Goal: Task Accomplishment & Management: Complete application form

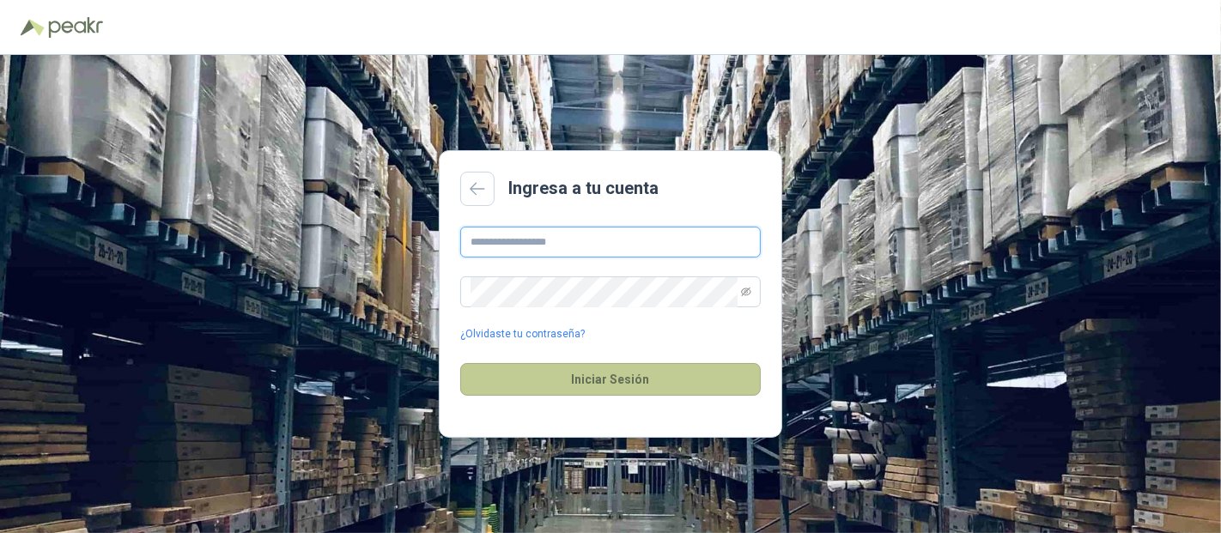
type input "**********"
click at [611, 376] on button "Iniciar Sesión" at bounding box center [610, 379] width 301 height 33
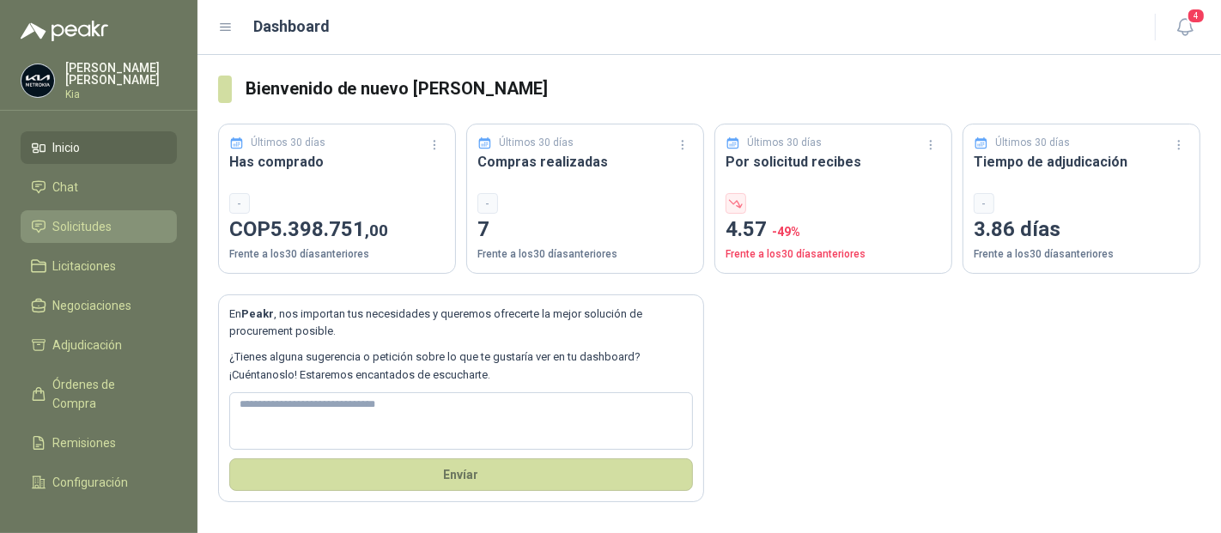
click at [74, 228] on span "Solicitudes" at bounding box center [82, 226] width 59 height 19
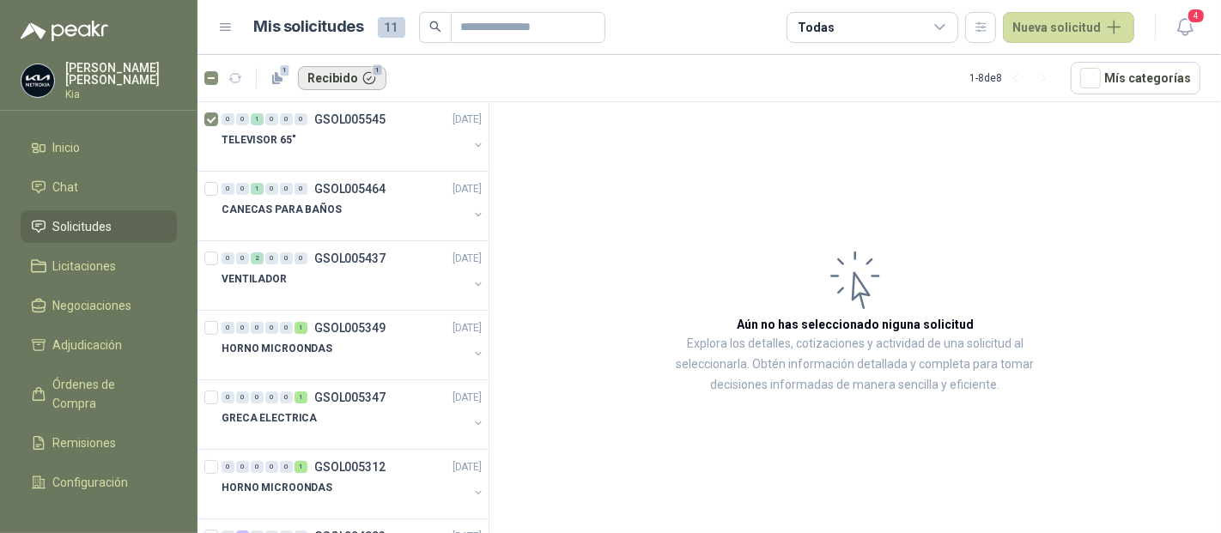
click at [326, 77] on button "Recibido 1" at bounding box center [342, 78] width 88 height 24
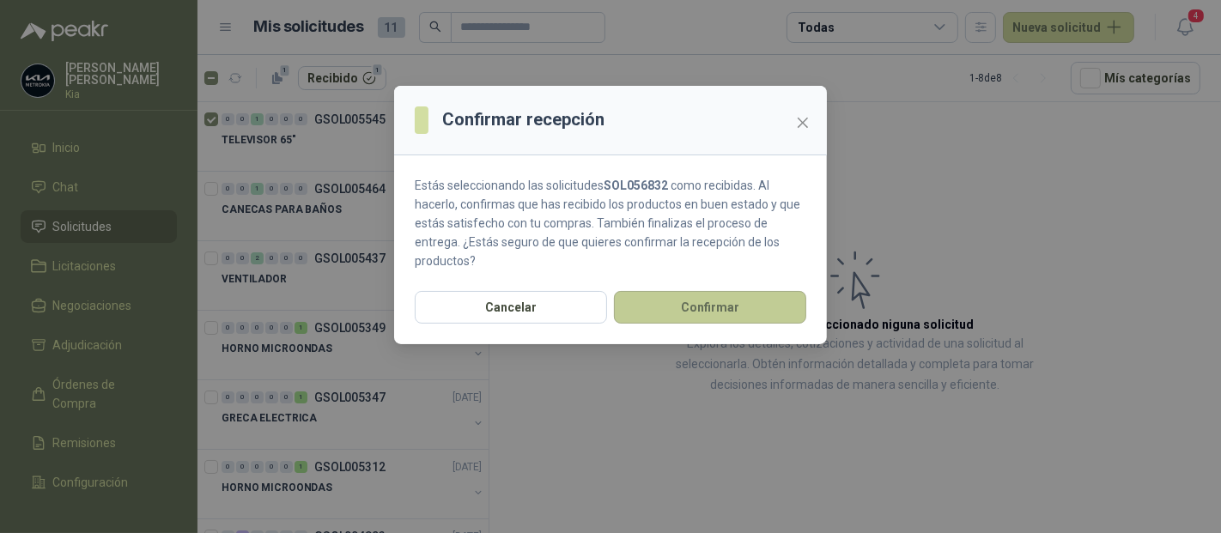
click at [657, 306] on button "Confirmar" at bounding box center [710, 307] width 192 height 33
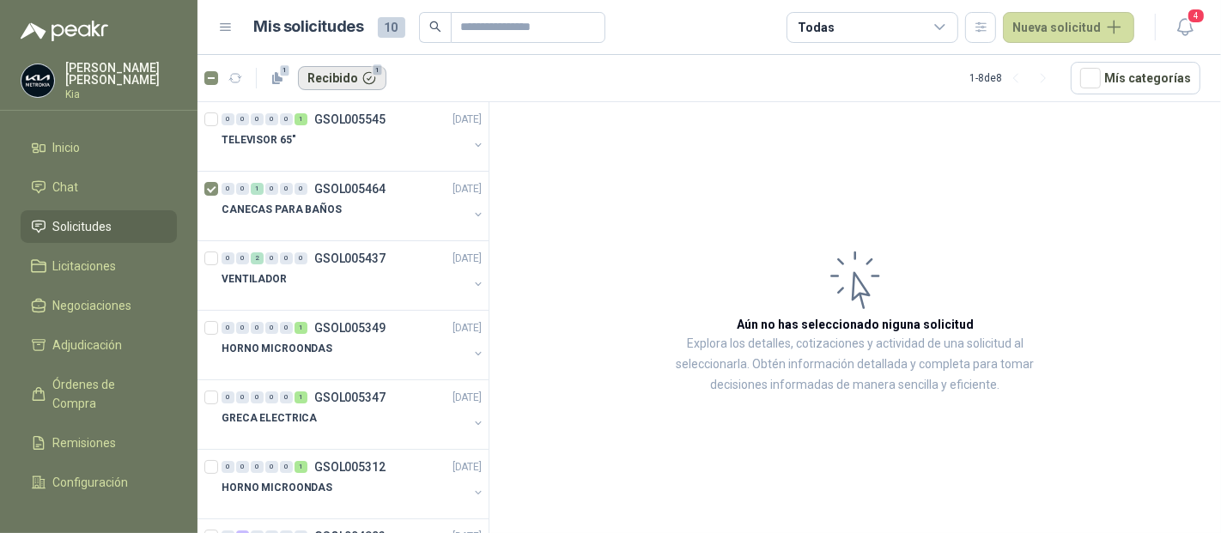
click at [336, 75] on button "Recibido 1" at bounding box center [342, 78] width 88 height 24
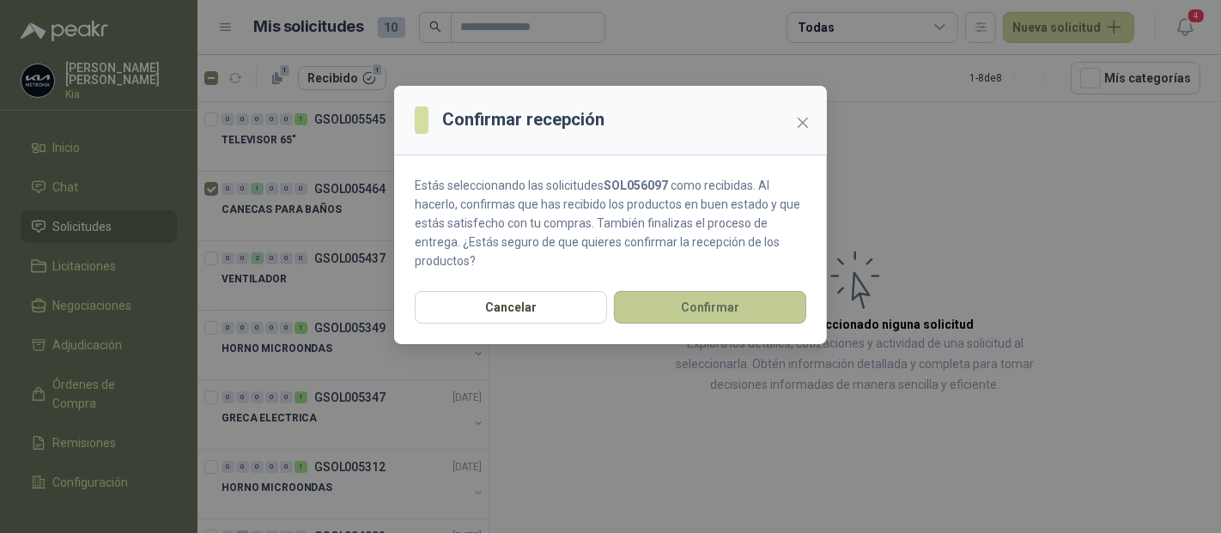
click at [692, 307] on button "Confirmar" at bounding box center [710, 307] width 192 height 33
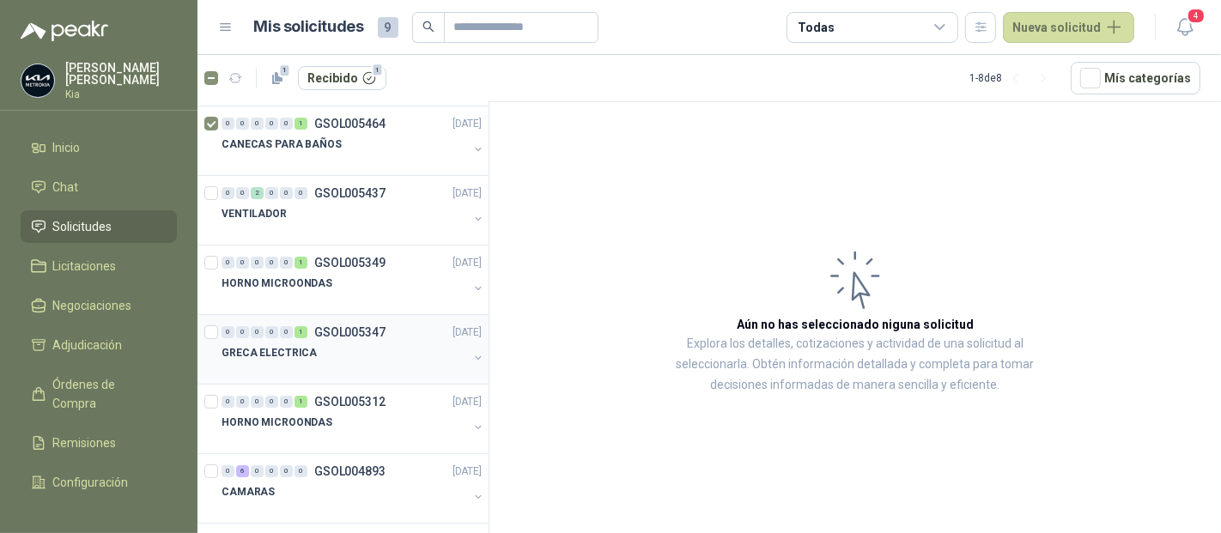
scroll to position [95, 0]
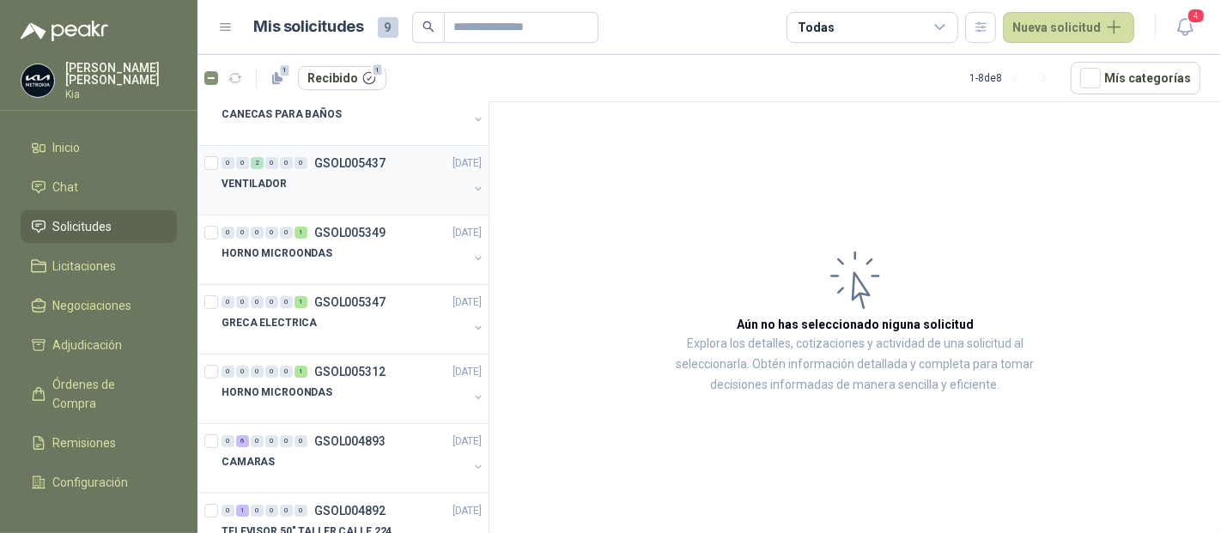
click at [355, 158] on p "GSOL005437" at bounding box center [349, 163] width 71 height 12
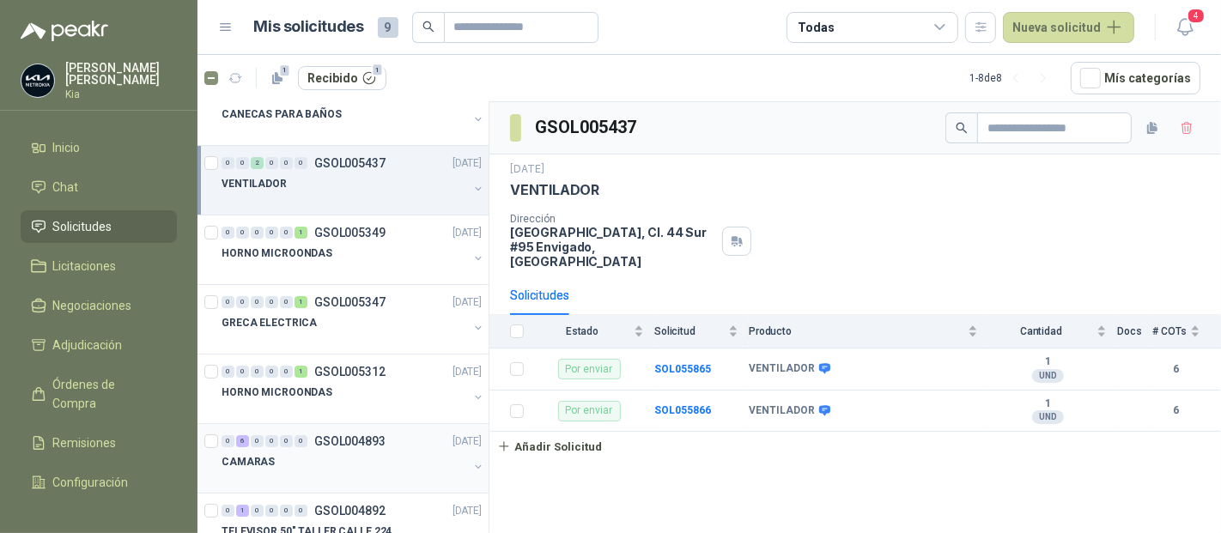
scroll to position [141, 0]
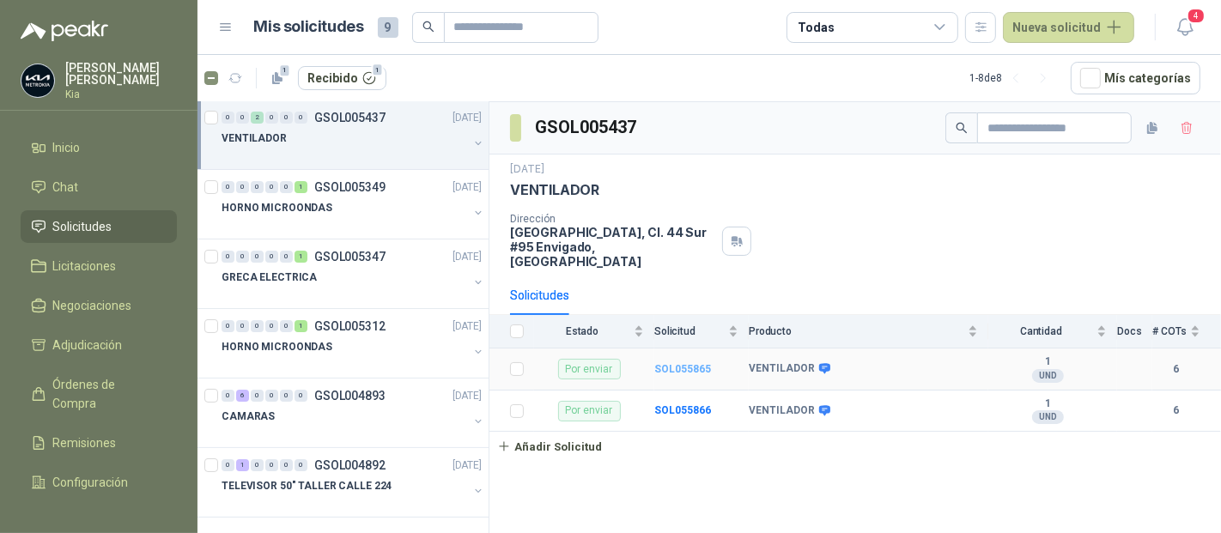
click at [679, 363] on b "SOL055865" at bounding box center [682, 369] width 57 height 12
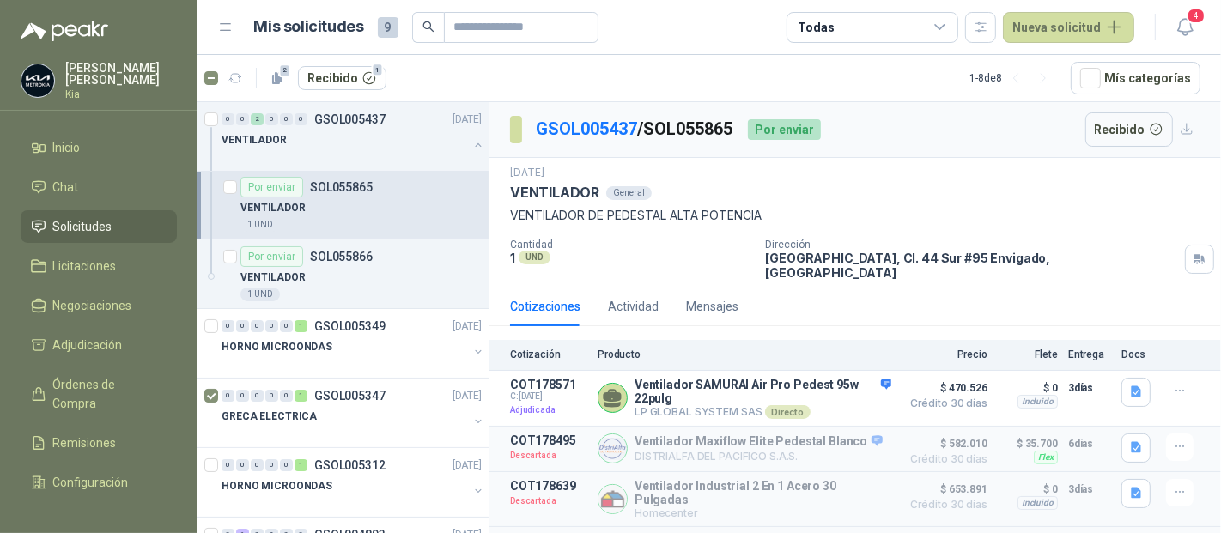
click at [948, 30] on icon at bounding box center [940, 27] width 15 height 15
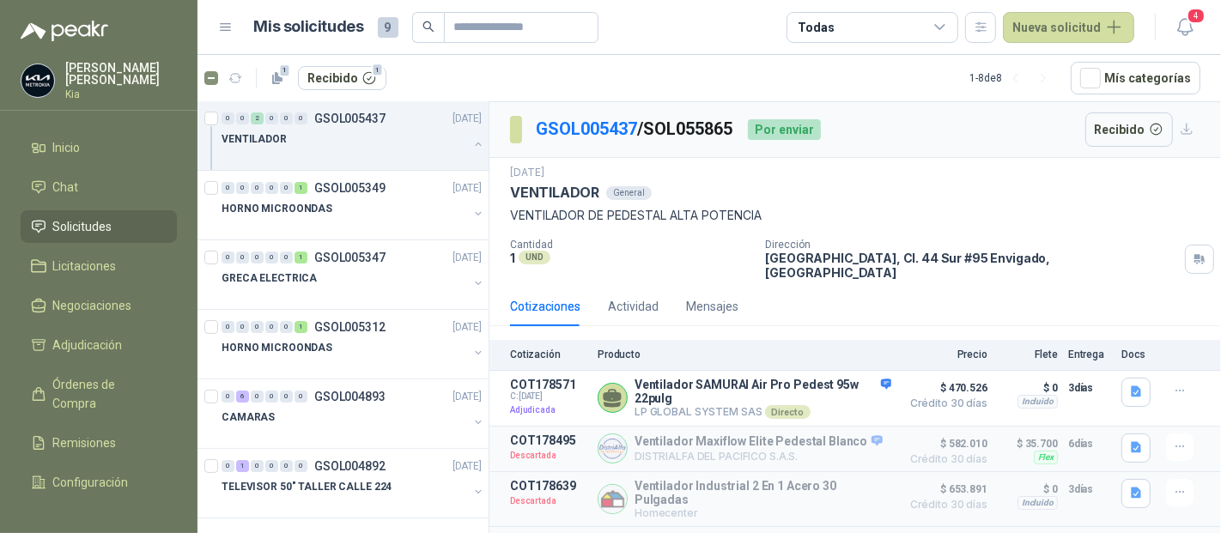
scroll to position [70, 0]
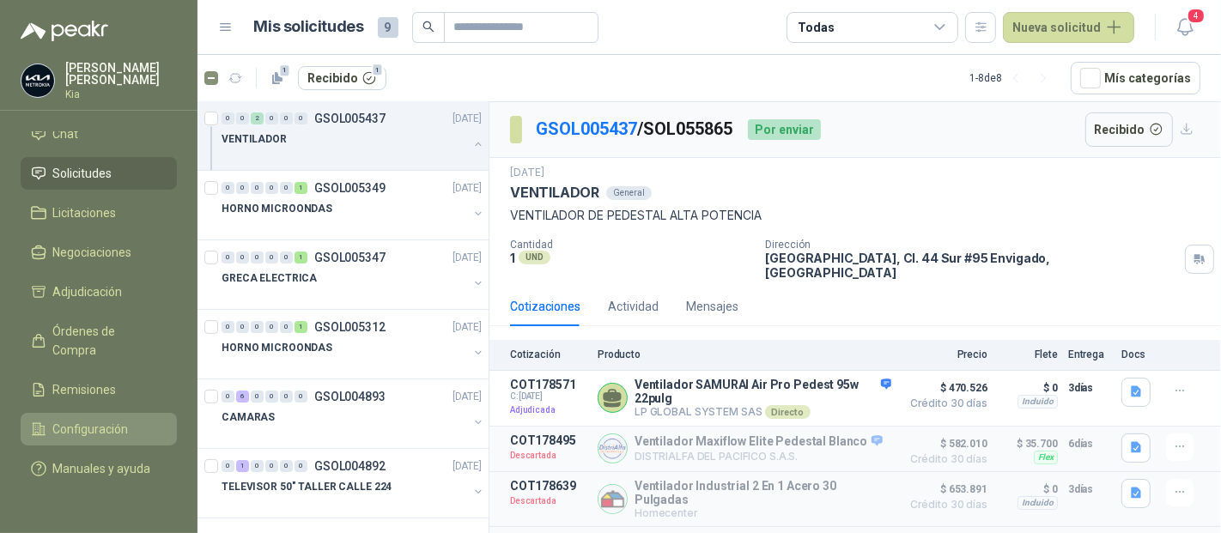
click at [95, 420] on span "Configuración" at bounding box center [91, 429] width 76 height 19
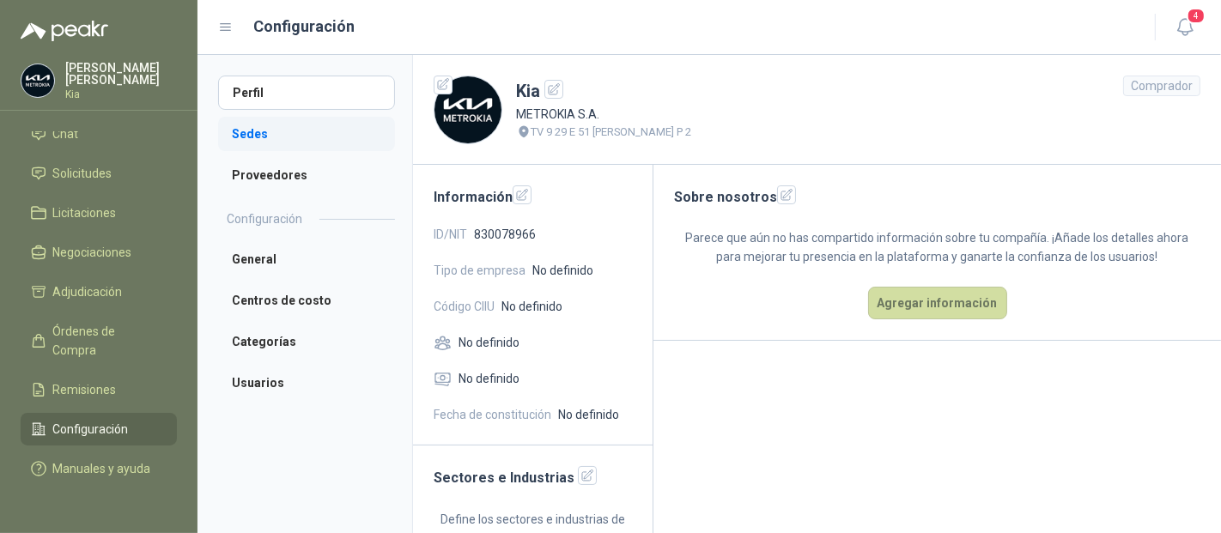
click at [259, 126] on li "Sedes" at bounding box center [306, 134] width 177 height 34
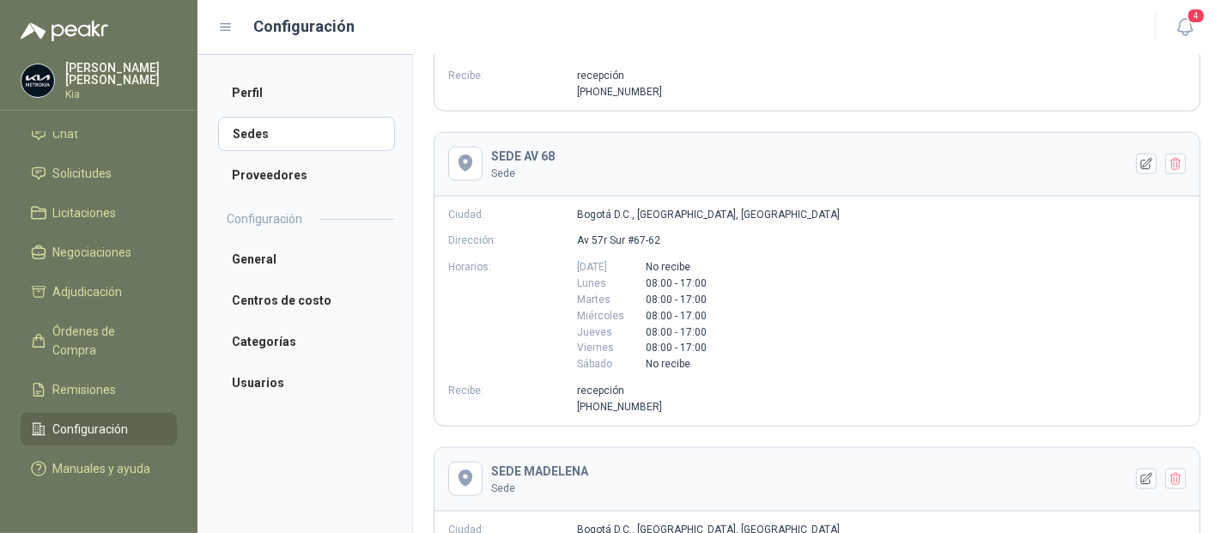
scroll to position [1718, 0]
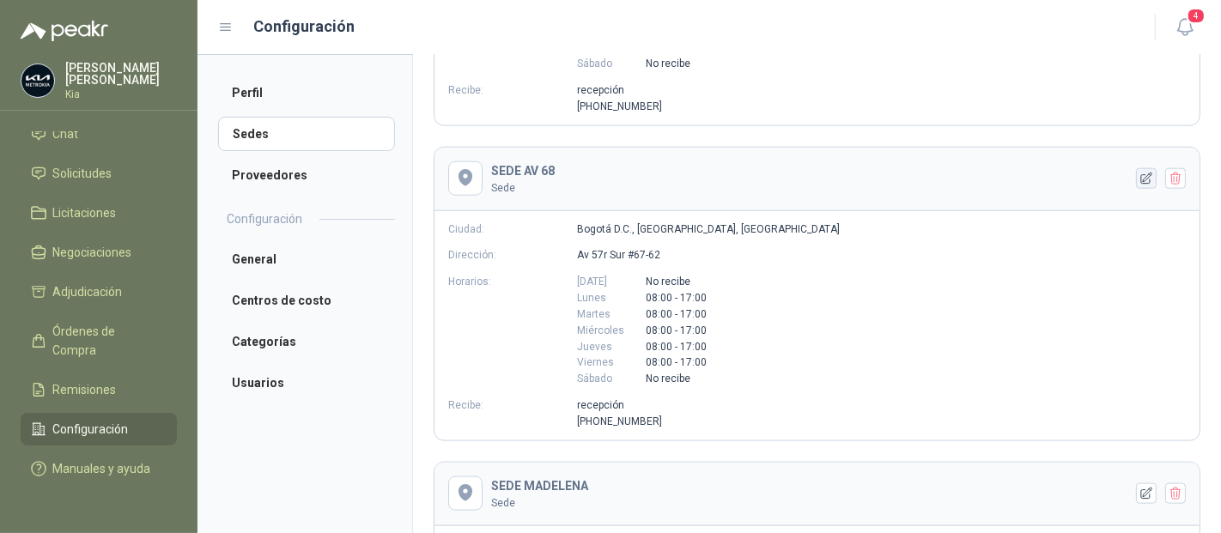
click at [1140, 175] on icon "button" at bounding box center [1147, 179] width 15 height 15
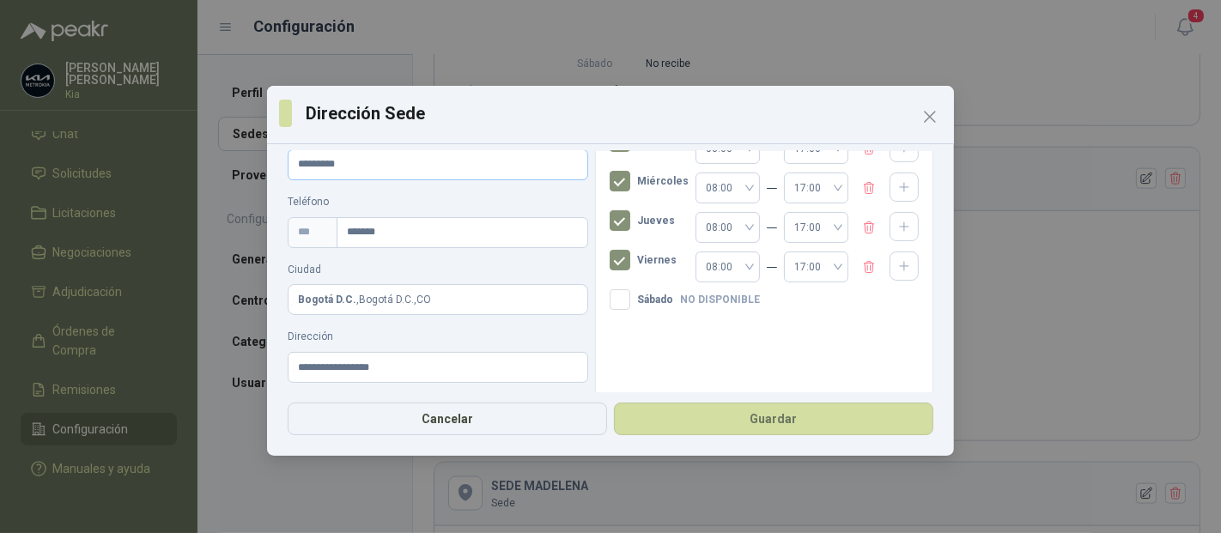
scroll to position [191, 0]
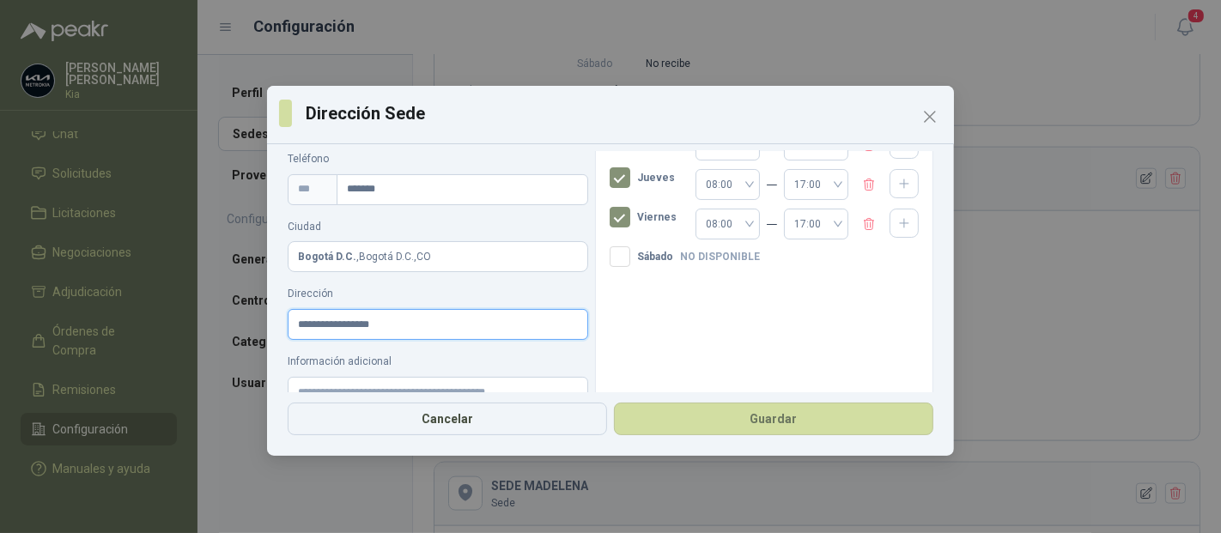
drag, startPoint x: 398, startPoint y: 327, endPoint x: 246, endPoint y: 323, distance: 152.9
click at [246, 323] on div "**********" at bounding box center [610, 266] width 1221 height 533
paste input "**********"
type input "**********"
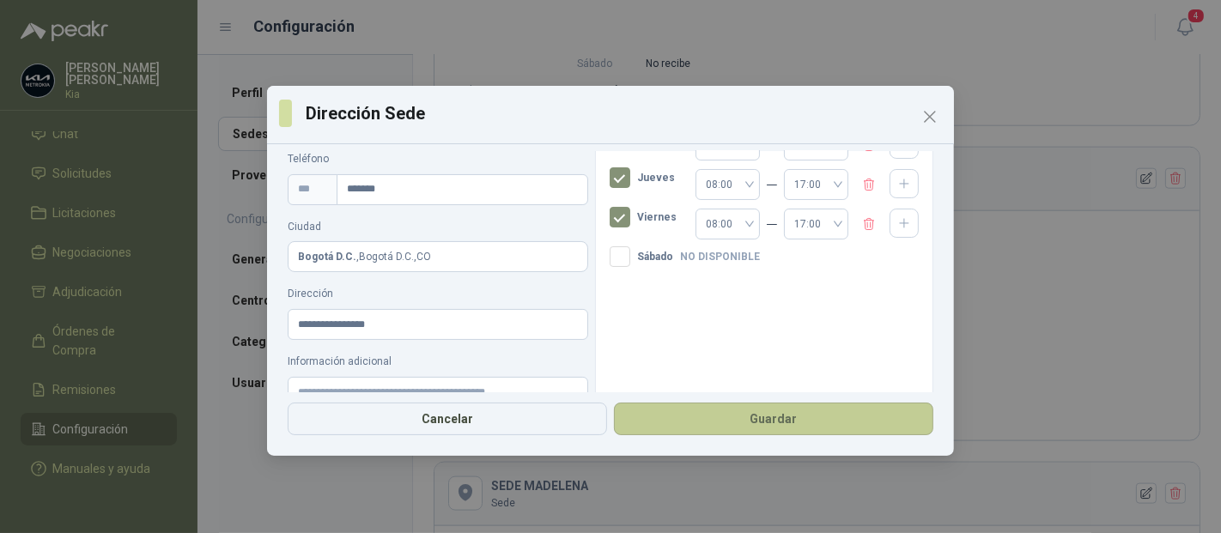
click at [797, 417] on button "Guardar" at bounding box center [773, 419] width 319 height 33
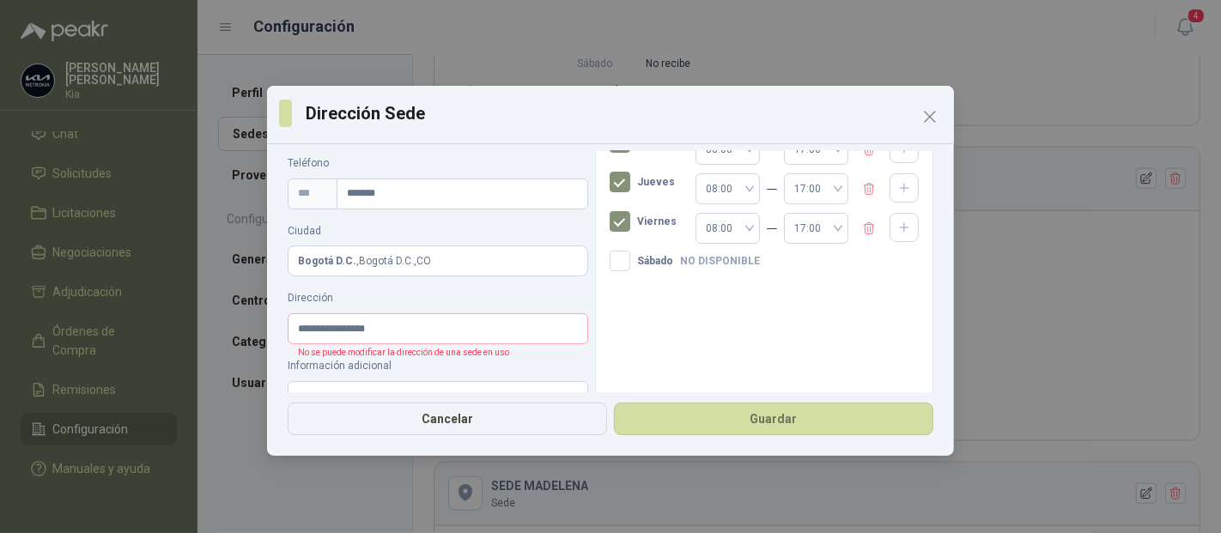
scroll to position [156, 0]
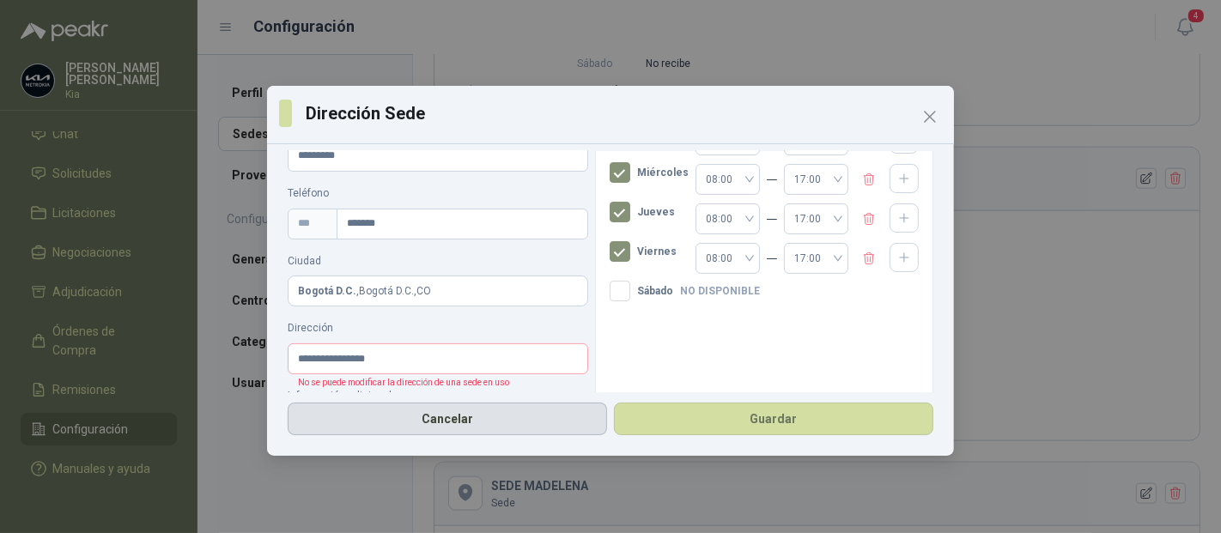
click at [427, 422] on button "Cancelar" at bounding box center [447, 419] width 319 height 33
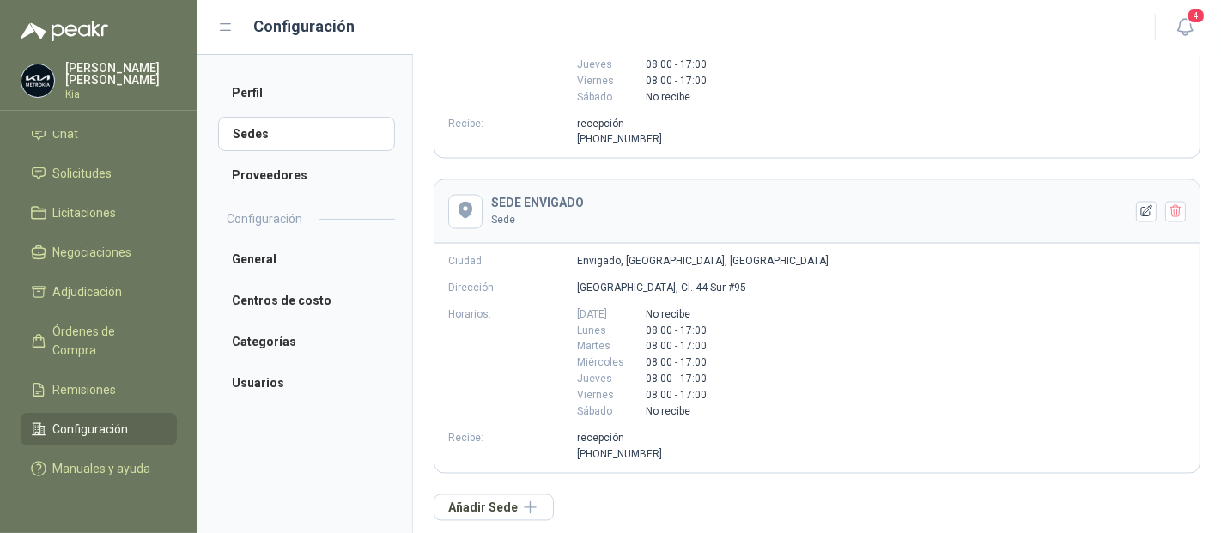
scroll to position [2632, 0]
click at [81, 164] on span "Solicitudes" at bounding box center [82, 173] width 59 height 19
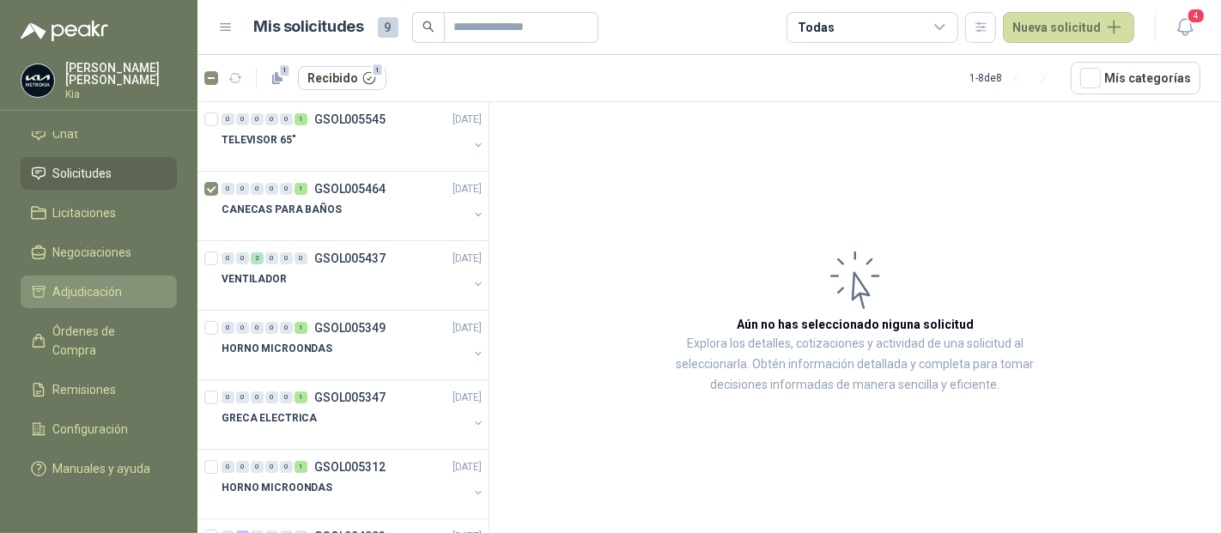
click at [108, 283] on span "Adjudicación" at bounding box center [88, 292] width 70 height 19
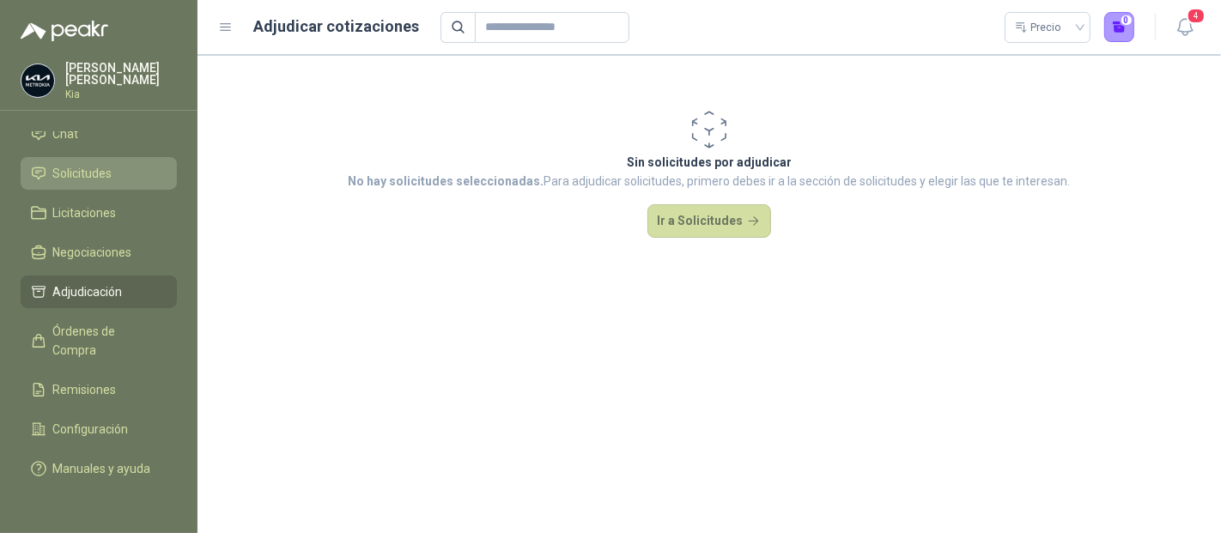
click at [96, 164] on span "Solicitudes" at bounding box center [82, 173] width 59 height 19
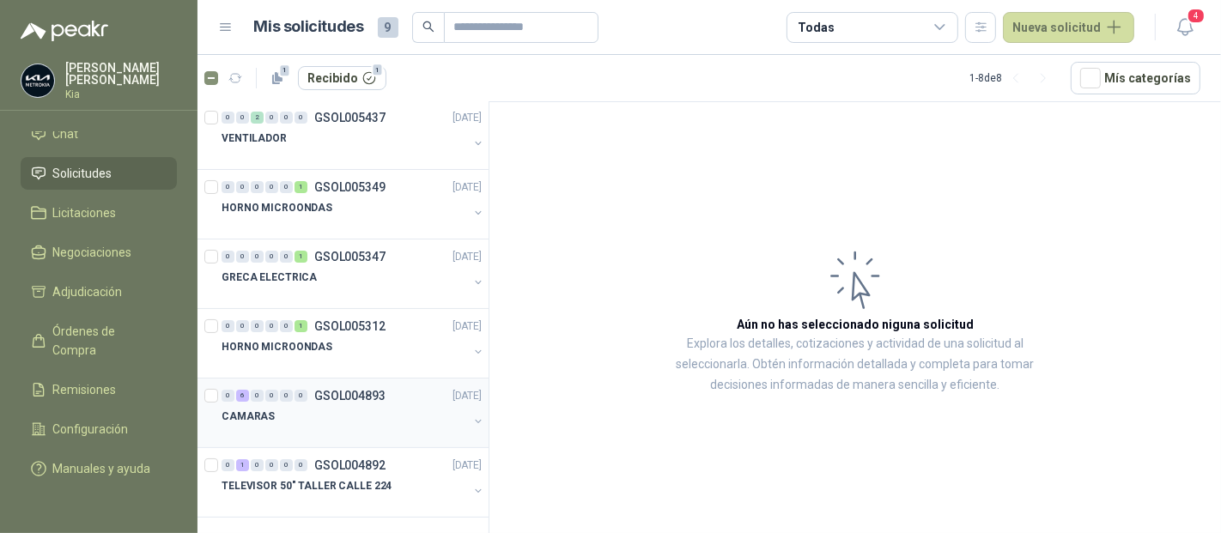
scroll to position [46, 0]
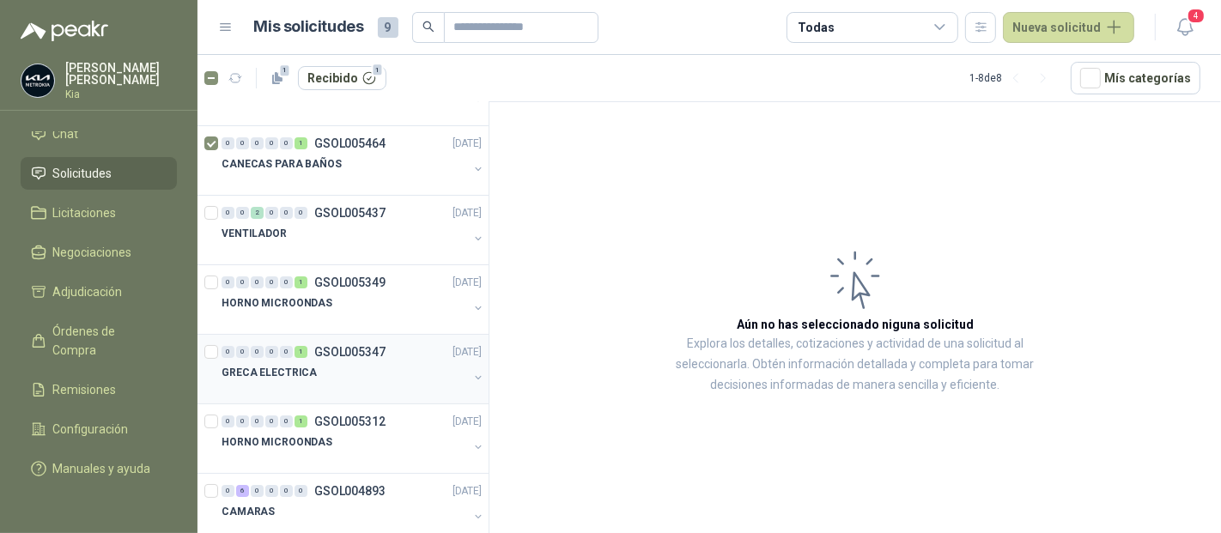
click at [353, 346] on p "GSOL005347" at bounding box center [349, 352] width 71 height 12
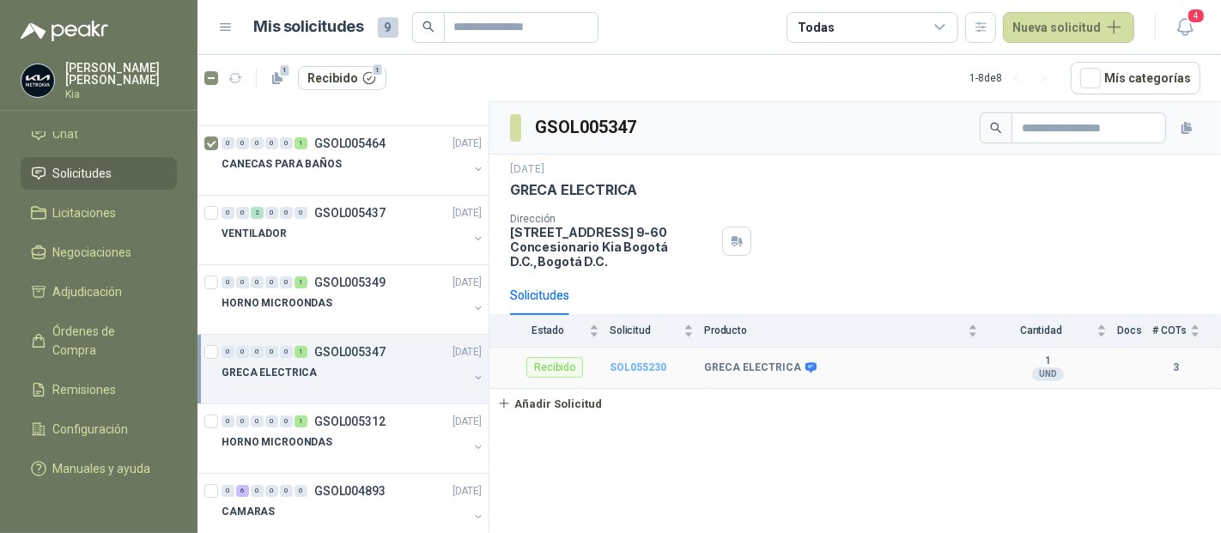
click at [646, 362] on b "SOL055230" at bounding box center [638, 368] width 57 height 12
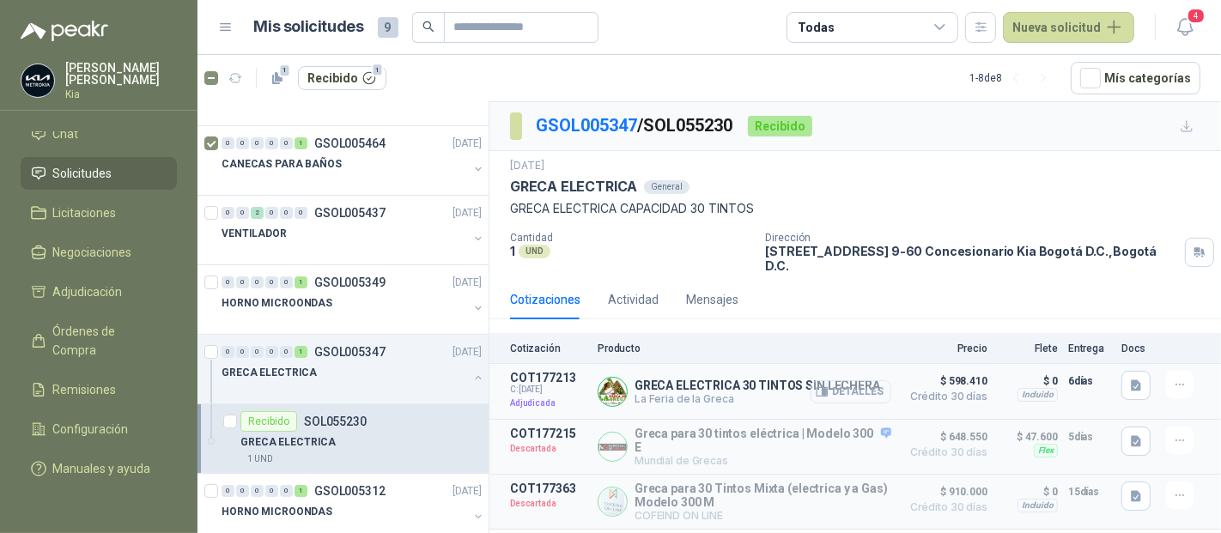
click at [848, 380] on button "Detalles" at bounding box center [851, 391] width 81 height 23
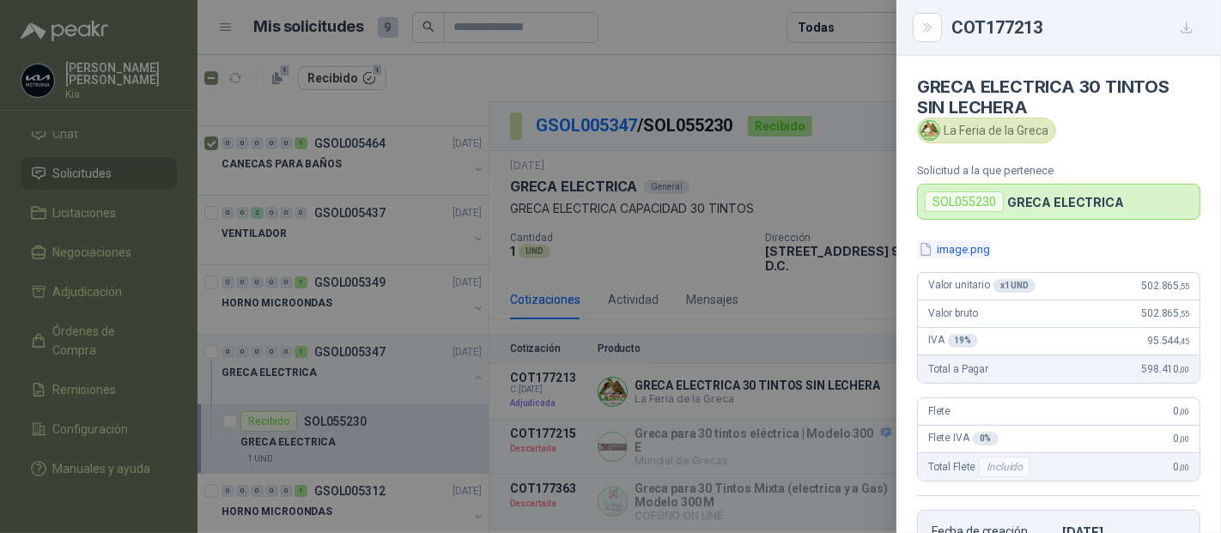
click at [957, 256] on button "image.png" at bounding box center [954, 249] width 75 height 18
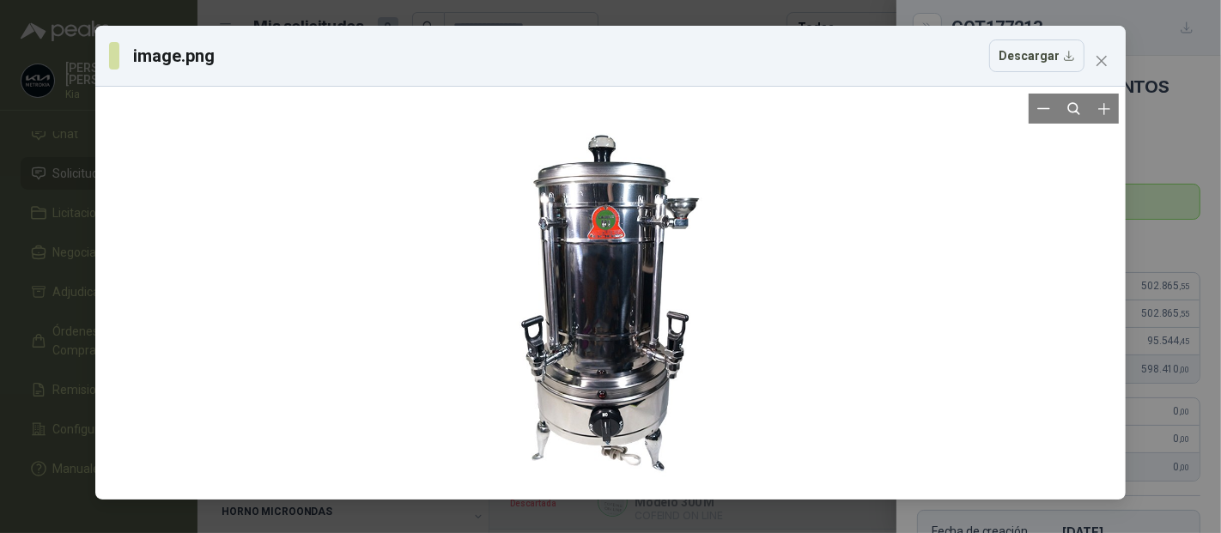
drag, startPoint x: 636, startPoint y: 311, endPoint x: 399, endPoint y: 305, distance: 236.2
click at [399, 305] on div at bounding box center [610, 293] width 1017 height 399
click at [1023, 66] on button "Descargar" at bounding box center [1036, 56] width 95 height 33
click at [1103, 64] on icon "close" at bounding box center [1102, 61] width 14 height 14
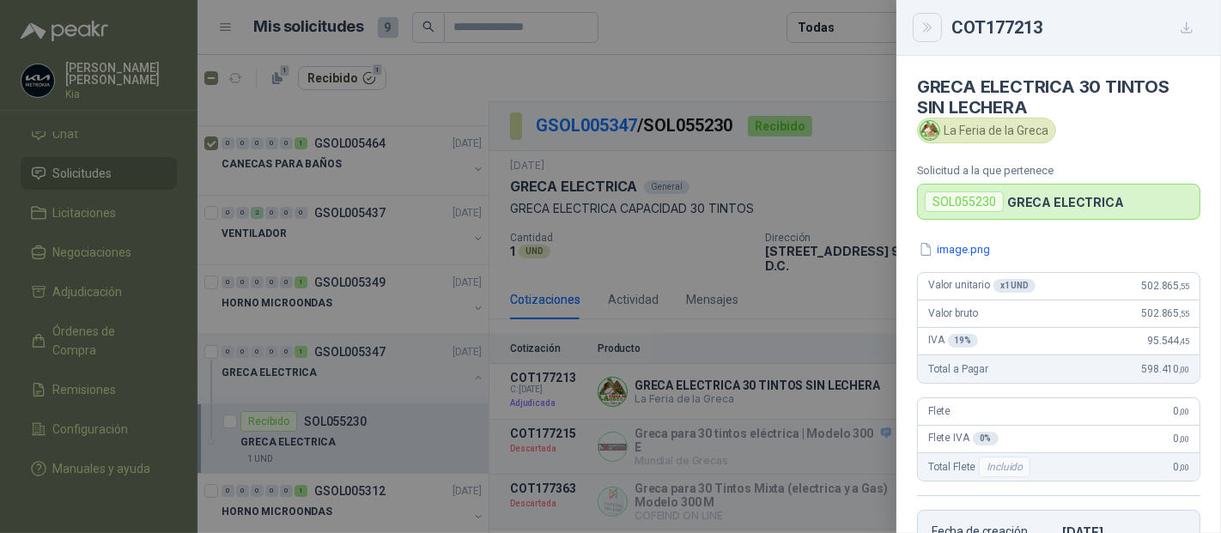
click at [928, 29] on icon "Close" at bounding box center [928, 28] width 15 height 15
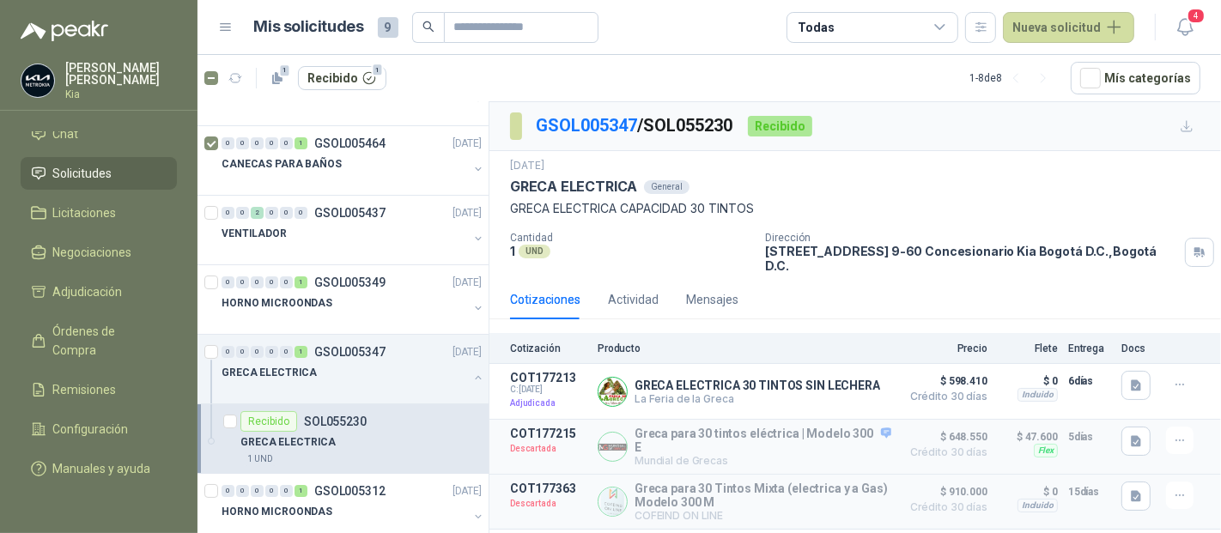
click at [76, 164] on span "Solicitudes" at bounding box center [82, 173] width 59 height 19
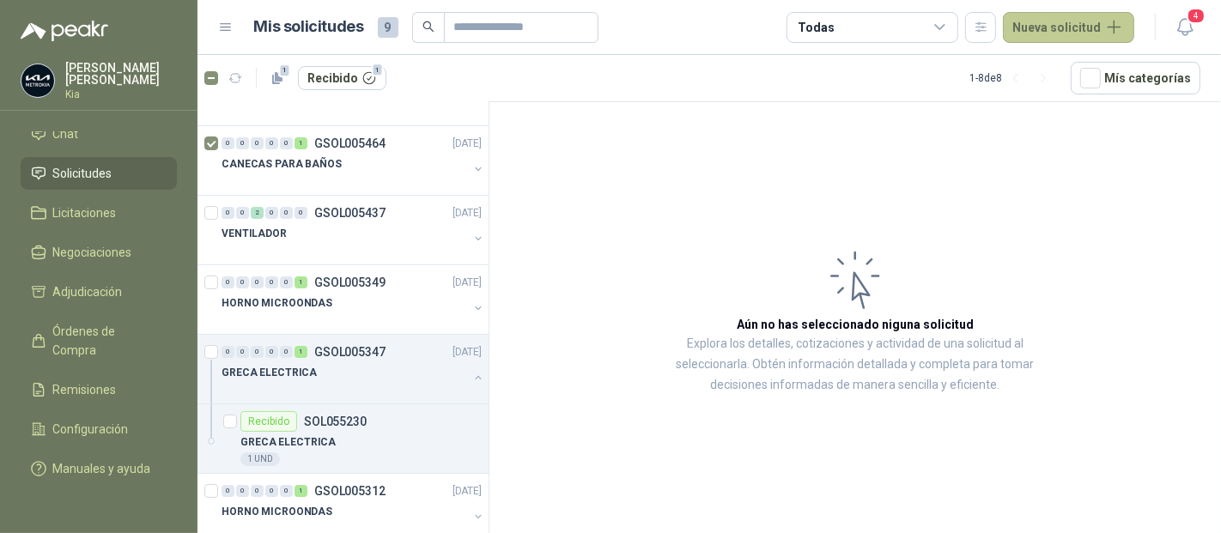
click at [1072, 19] on button "Nueva solicitud" at bounding box center [1068, 27] width 131 height 31
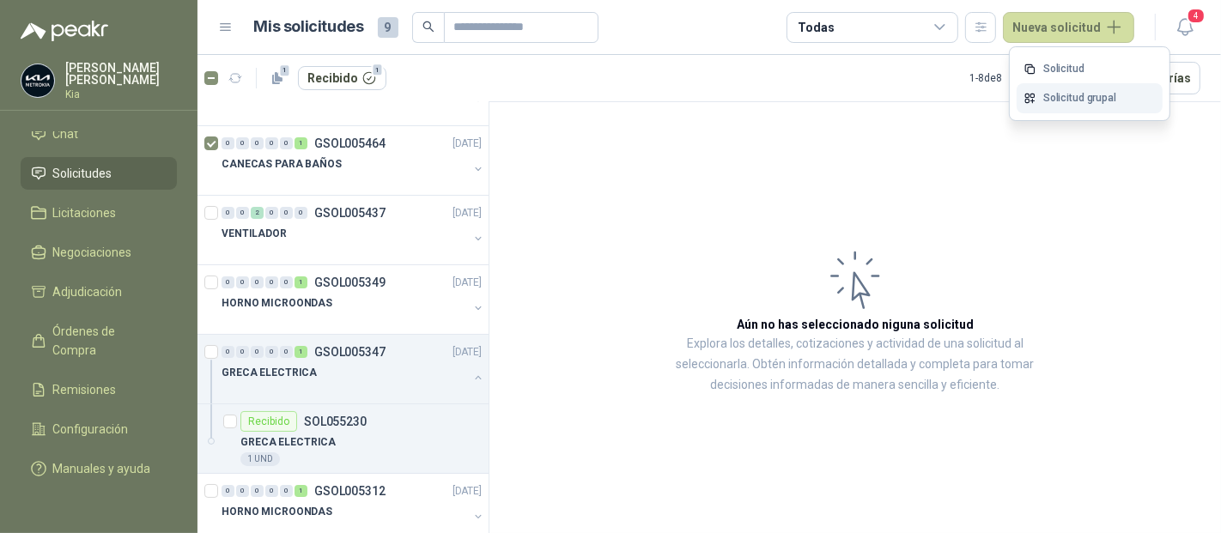
click at [1082, 105] on link "Solicitud grupal" at bounding box center [1090, 98] width 146 height 30
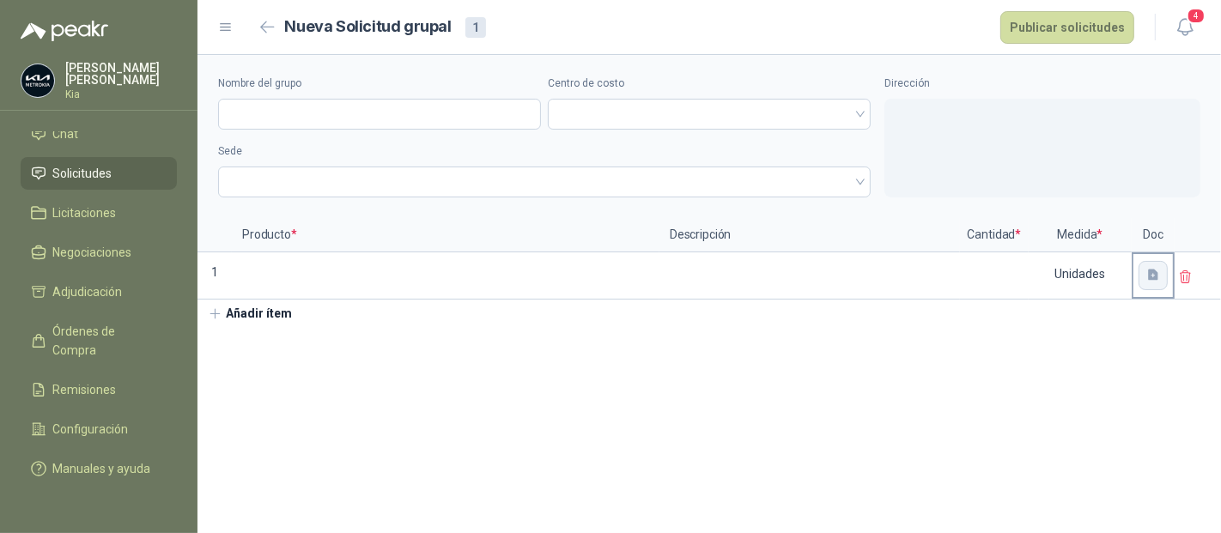
click at [1144, 271] on button "button" at bounding box center [1153, 275] width 29 height 29
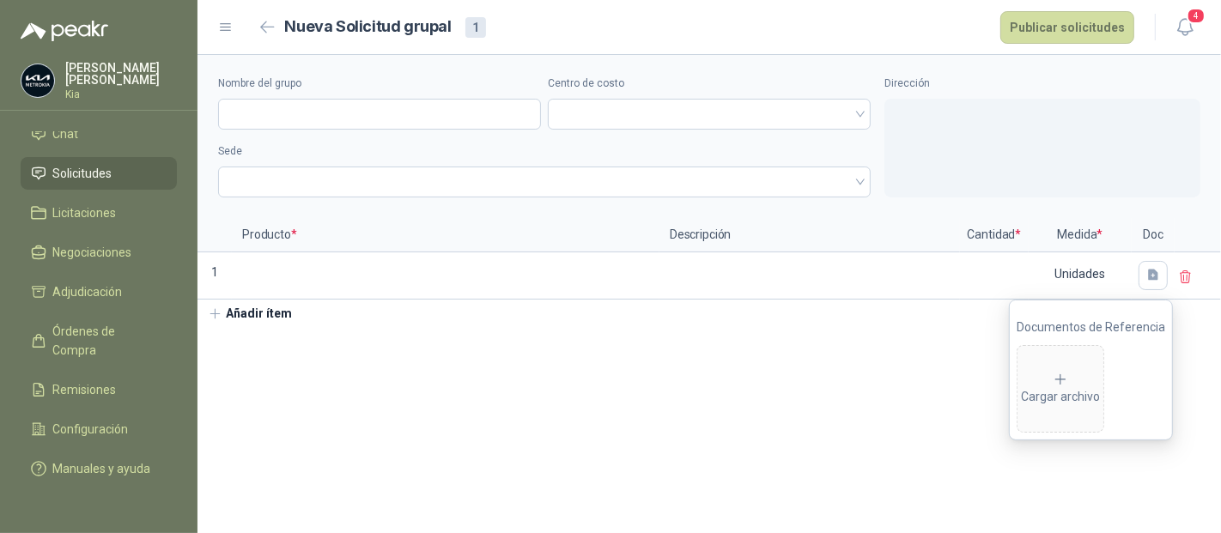
click at [89, 164] on span "Solicitudes" at bounding box center [82, 173] width 59 height 19
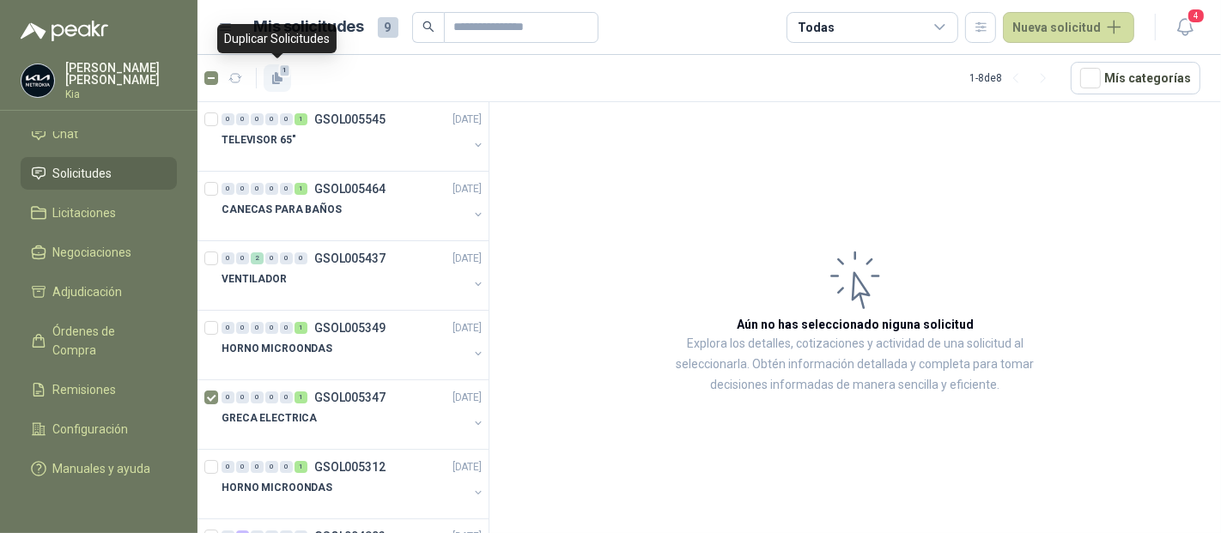
click at [282, 75] on span "1" at bounding box center [285, 71] width 12 height 14
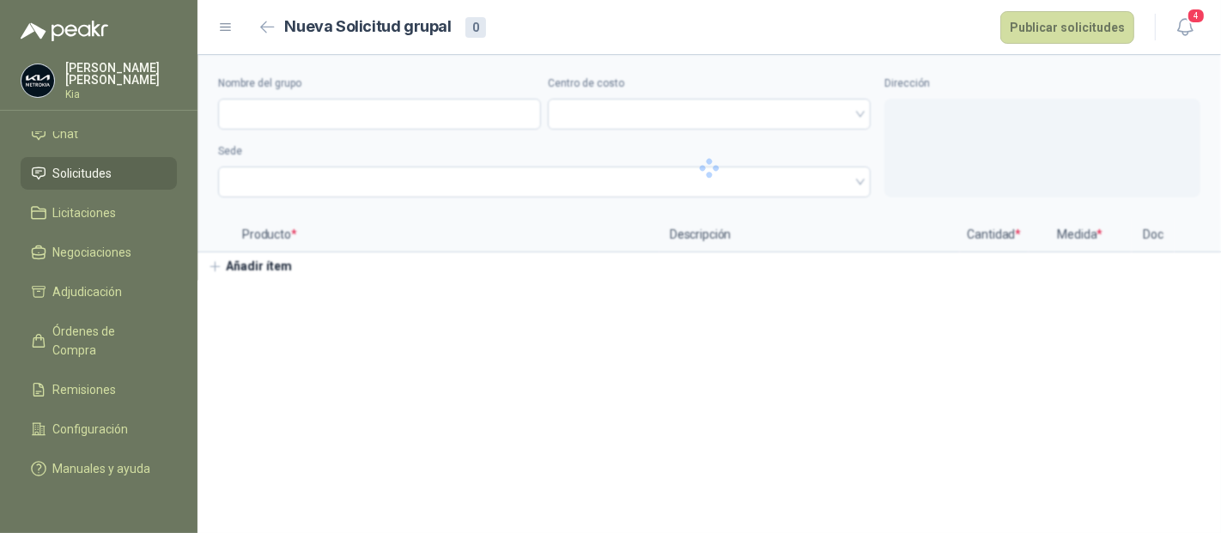
type input "**********"
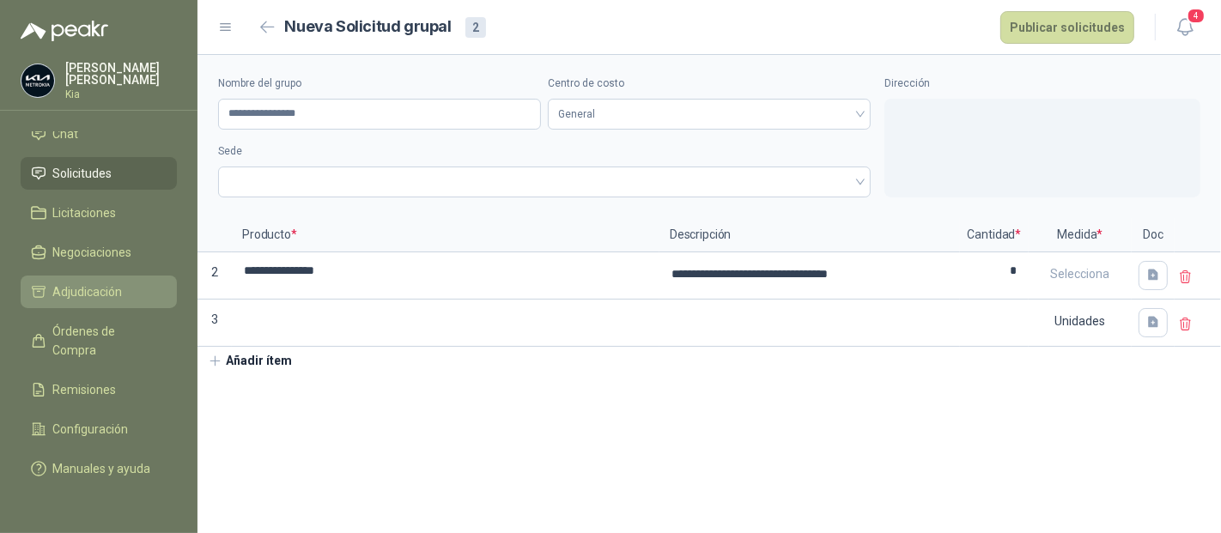
click at [93, 283] on span "Adjudicación" at bounding box center [88, 292] width 70 height 19
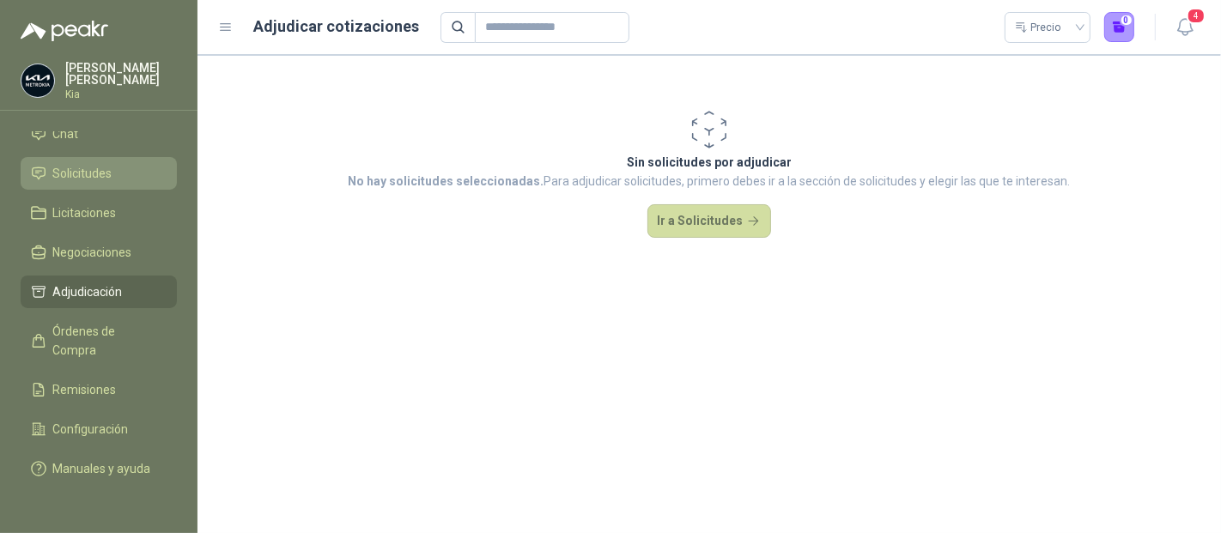
click at [70, 164] on span "Solicitudes" at bounding box center [82, 173] width 59 height 19
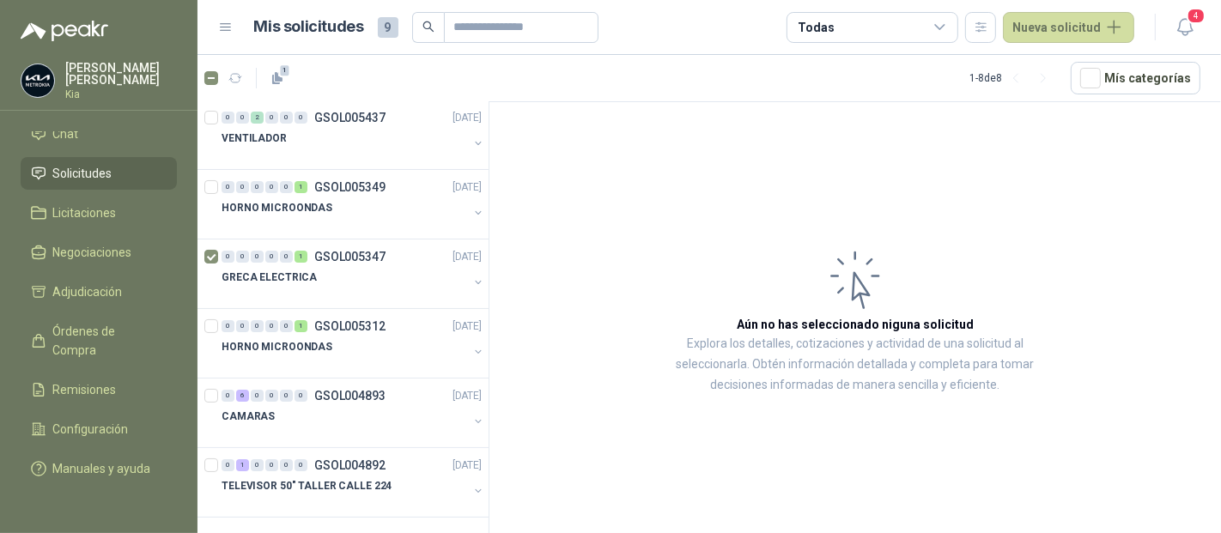
scroll to position [46, 0]
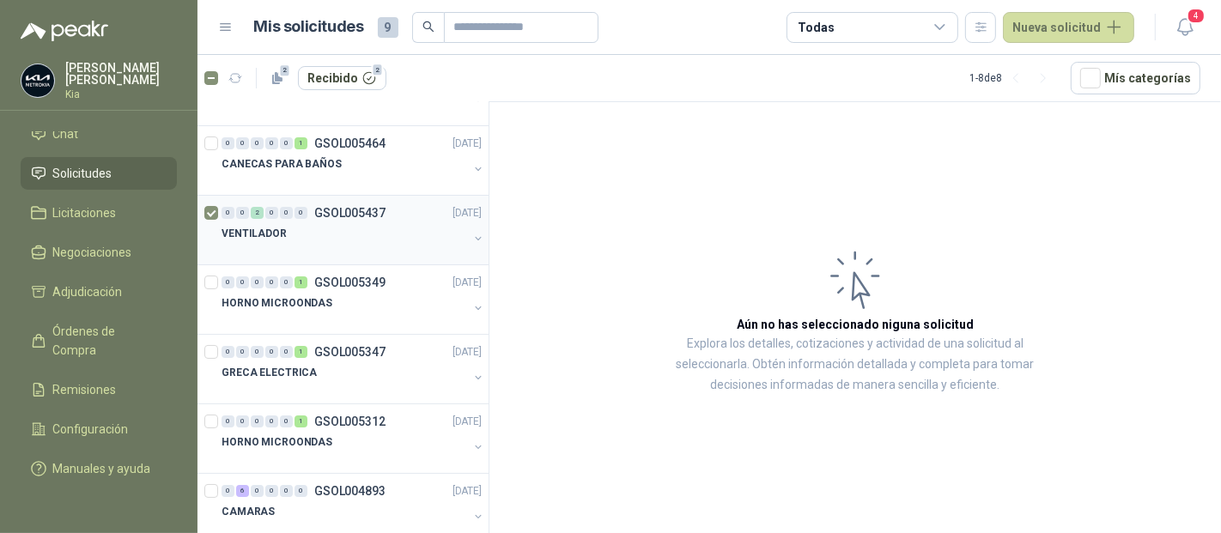
click at [350, 208] on p "GSOL005437" at bounding box center [349, 213] width 71 height 12
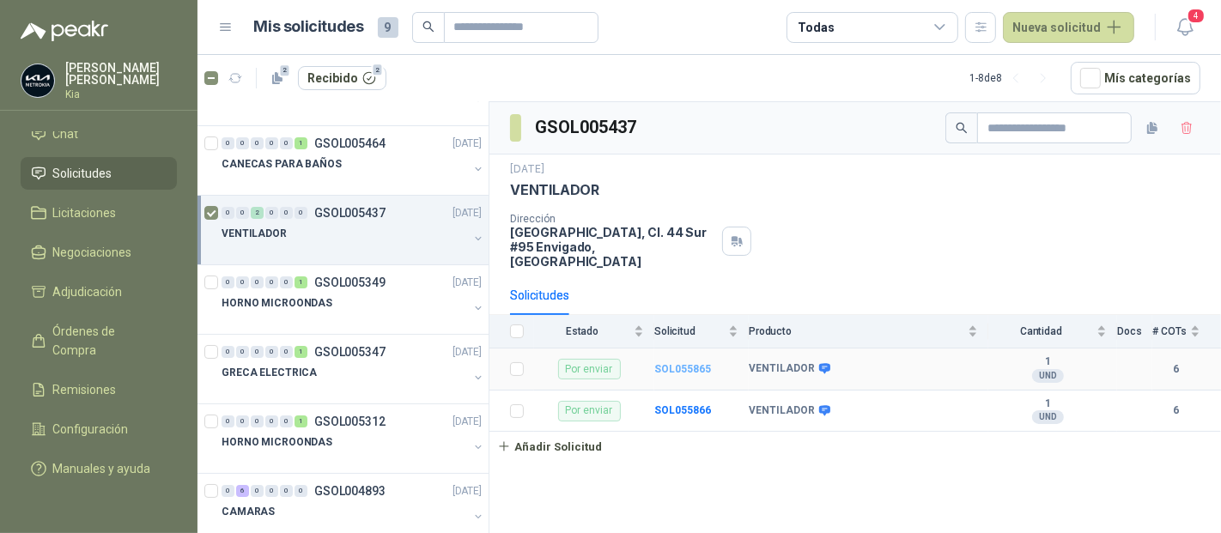
click at [691, 363] on b "SOL055865" at bounding box center [682, 369] width 57 height 12
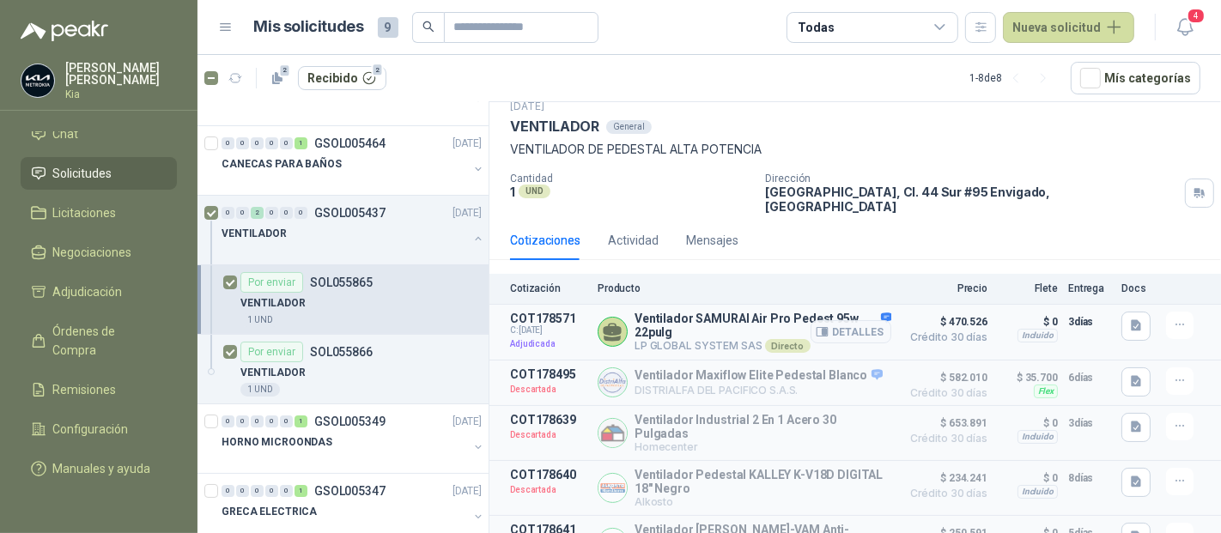
scroll to position [137, 0]
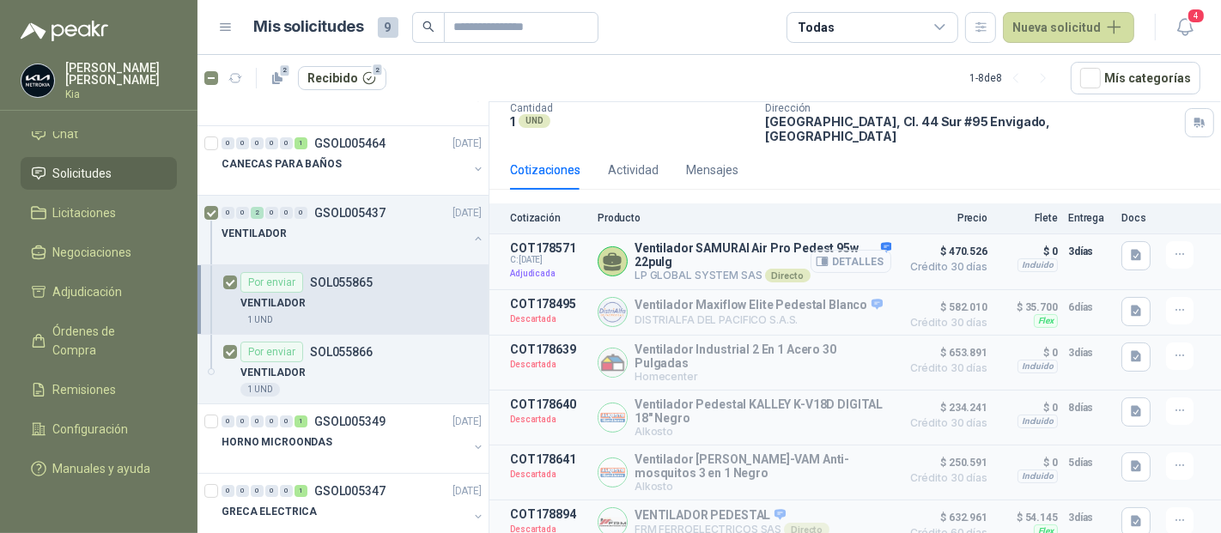
click at [846, 250] on button "Detalles" at bounding box center [851, 261] width 81 height 23
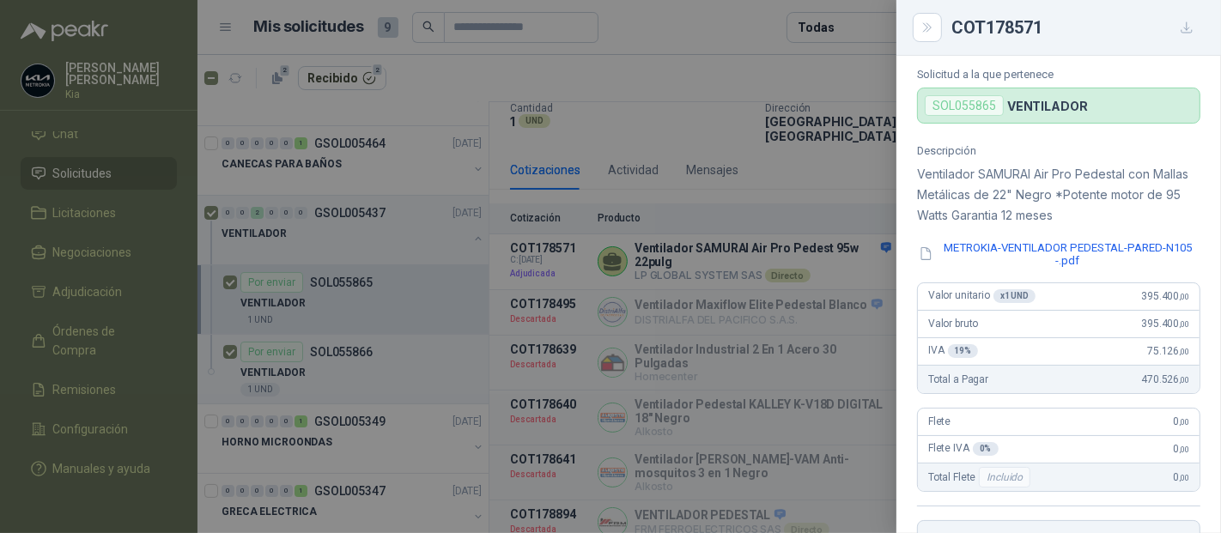
scroll to position [0, 0]
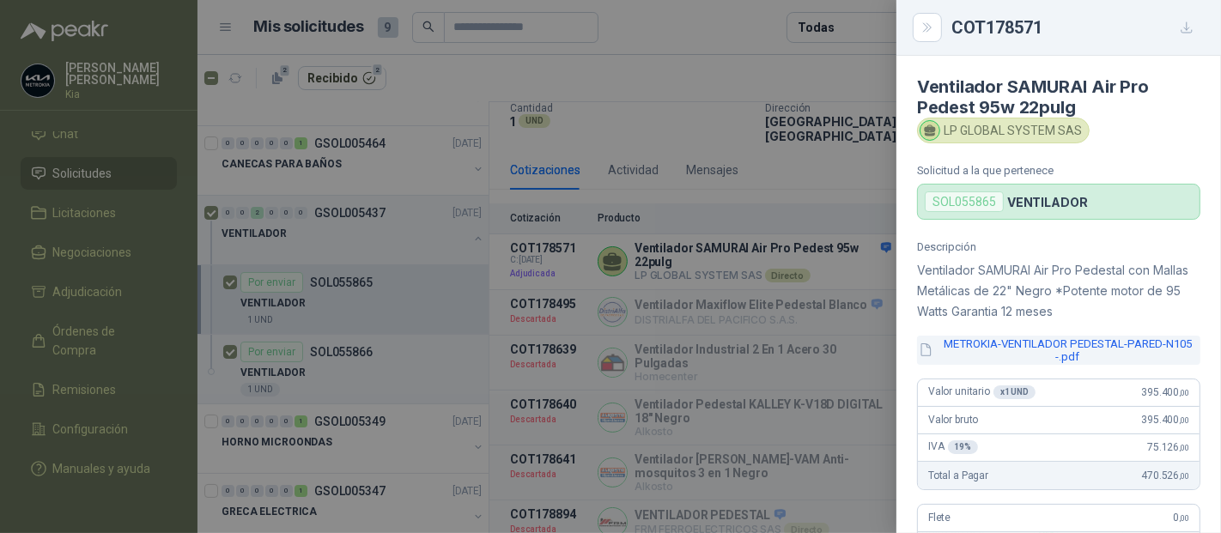
click at [1009, 347] on button "METROKIA-VENTILADOR PEDESTAL-PARED-N105 -.pdf" at bounding box center [1058, 350] width 283 height 29
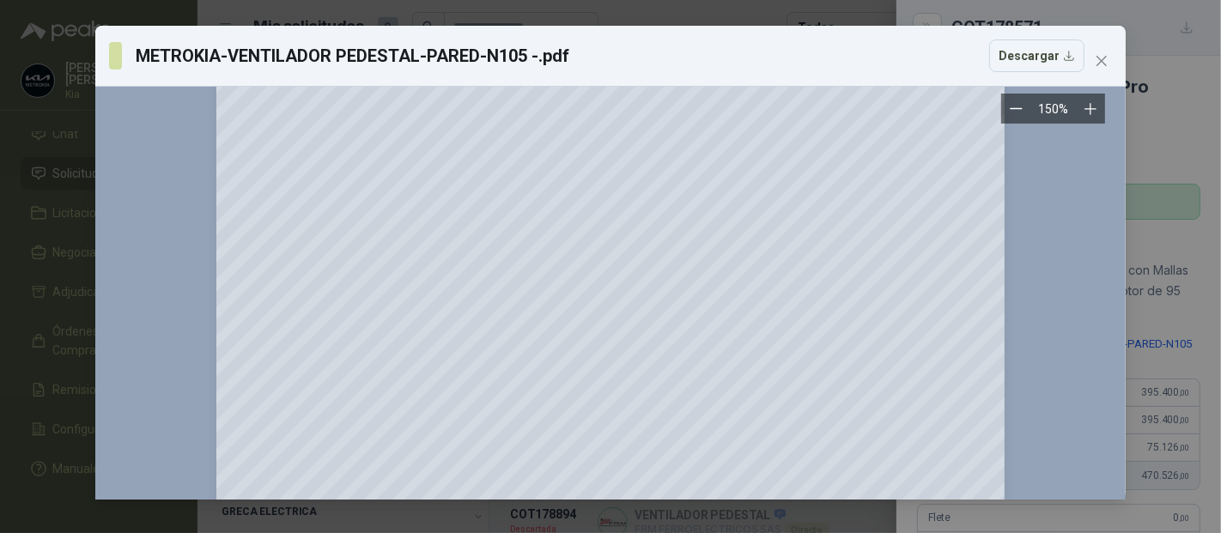
scroll to position [95, 0]
click at [1092, 57] on span "Close" at bounding box center [1101, 61] width 27 height 14
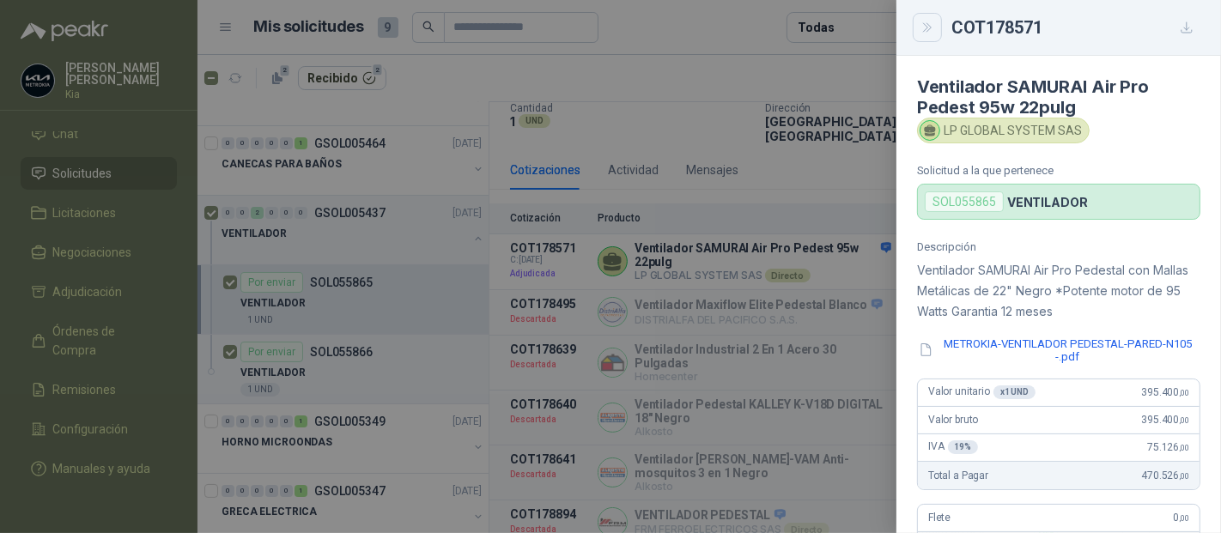
click at [928, 29] on icon "Close" at bounding box center [928, 28] width 15 height 15
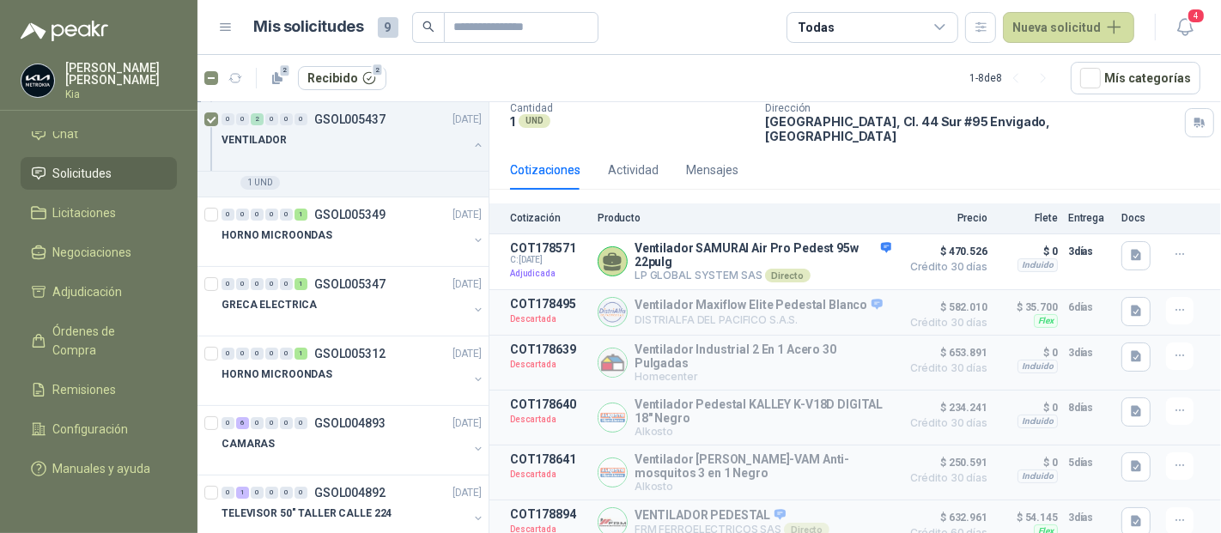
scroll to position [279, 0]
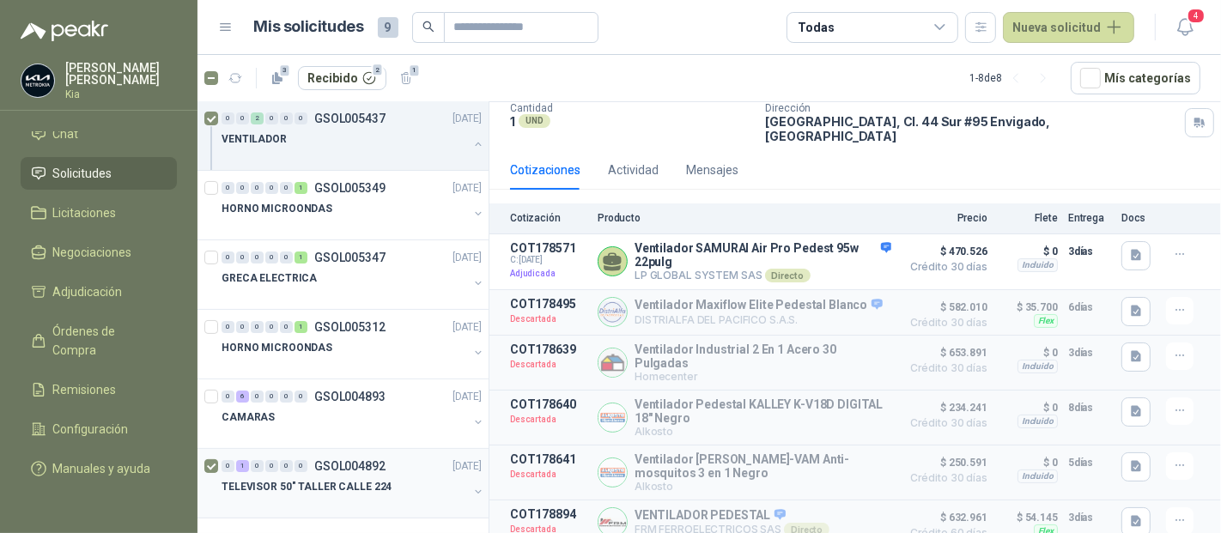
click at [369, 463] on p "GSOL004892" at bounding box center [349, 466] width 71 height 12
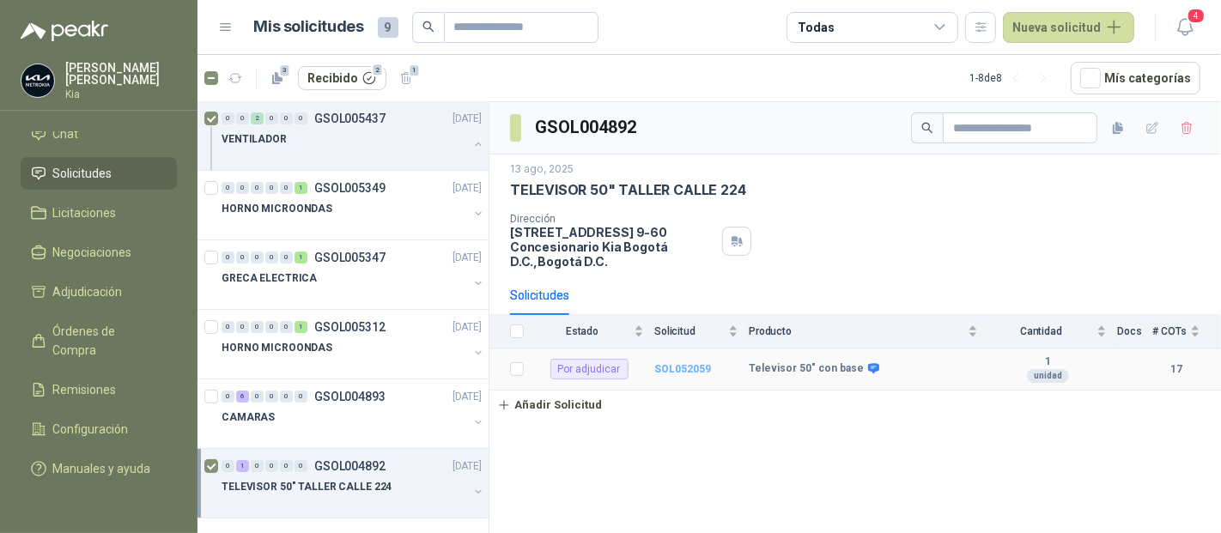
drag, startPoint x: 659, startPoint y: 347, endPoint x: 675, endPoint y: 356, distance: 18.9
click at [659, 349] on td "SOL052059" at bounding box center [701, 370] width 94 height 42
click at [689, 363] on b "SOL052059" at bounding box center [682, 369] width 57 height 12
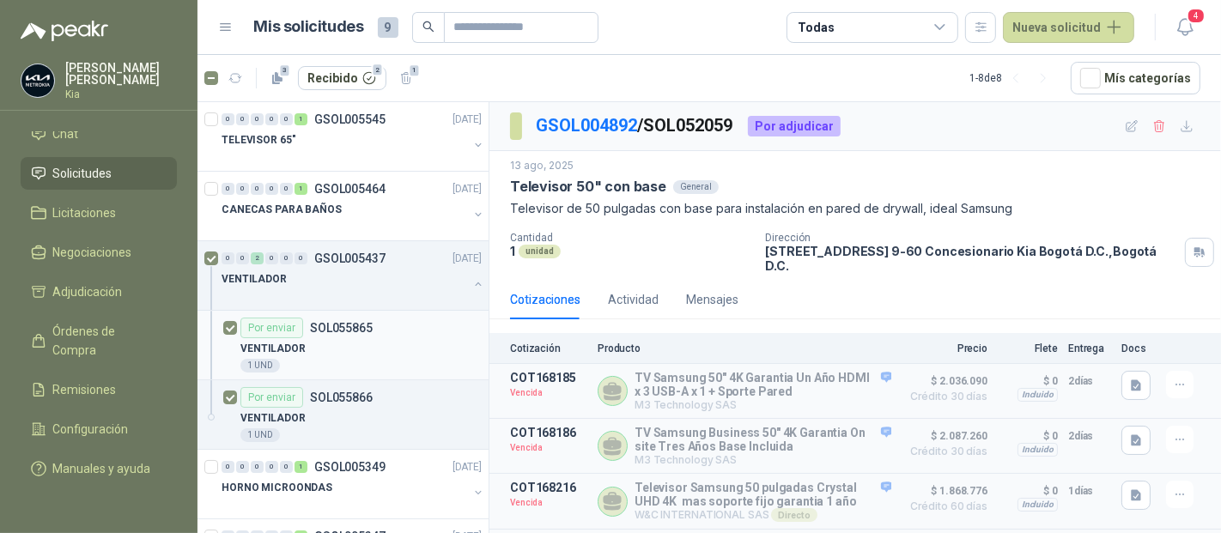
click at [333, 328] on p "SOL055865" at bounding box center [341, 328] width 63 height 12
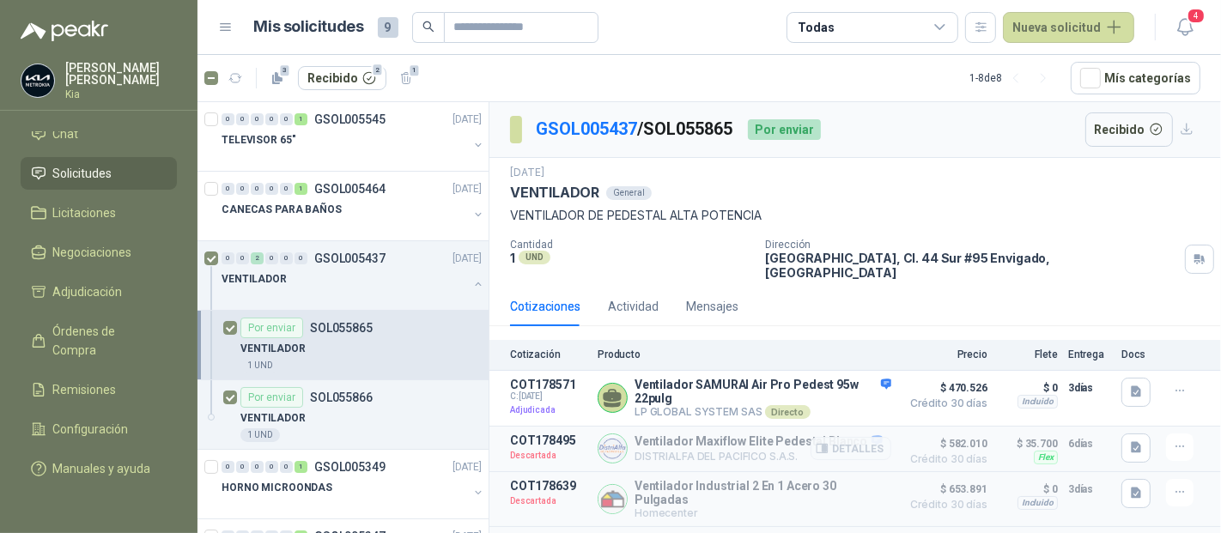
scroll to position [95, 0]
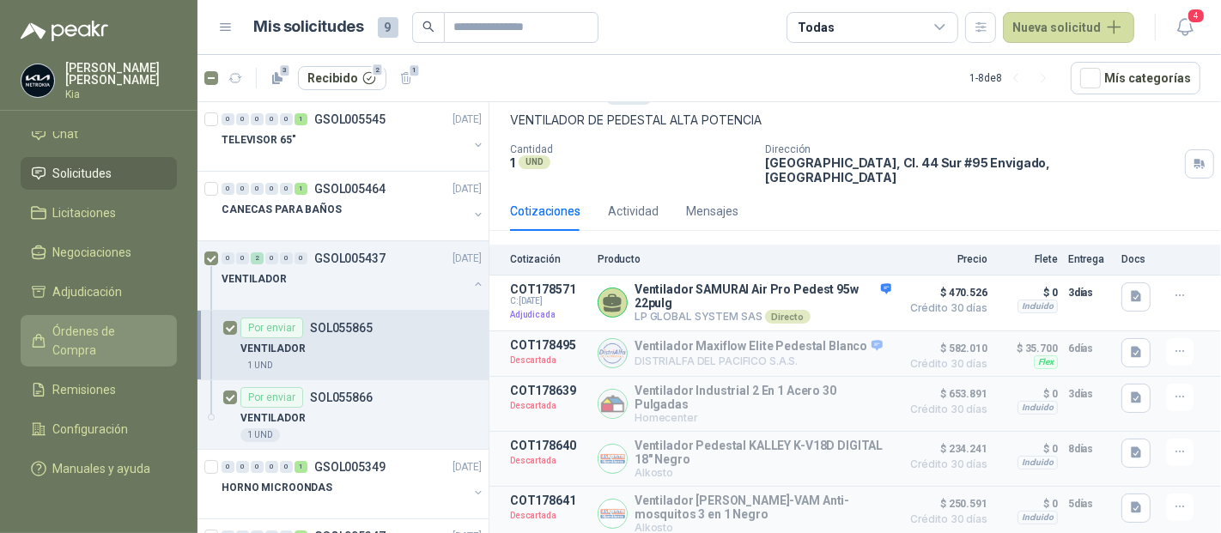
click at [101, 322] on span "Órdenes de Compra" at bounding box center [106, 341] width 107 height 38
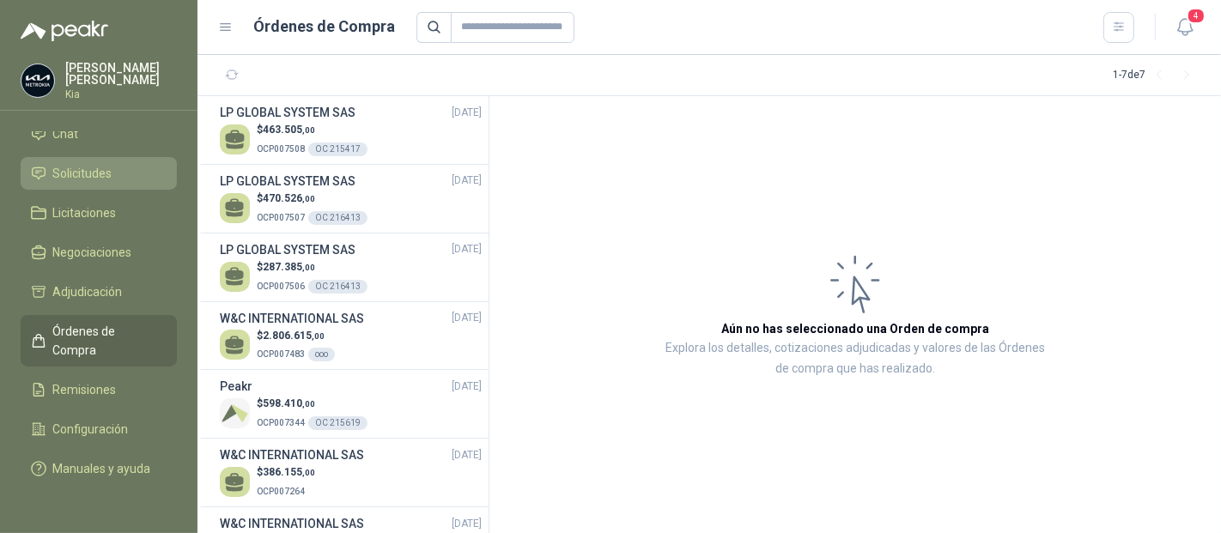
click at [82, 164] on span "Solicitudes" at bounding box center [82, 173] width 59 height 19
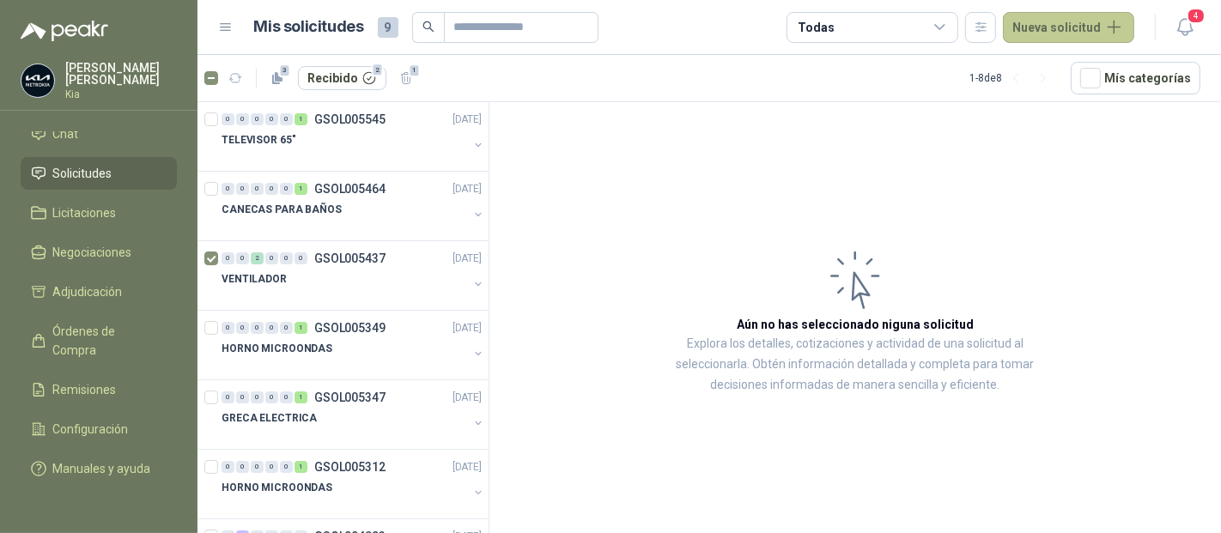
click at [1058, 32] on button "Nueva solicitud" at bounding box center [1068, 27] width 131 height 31
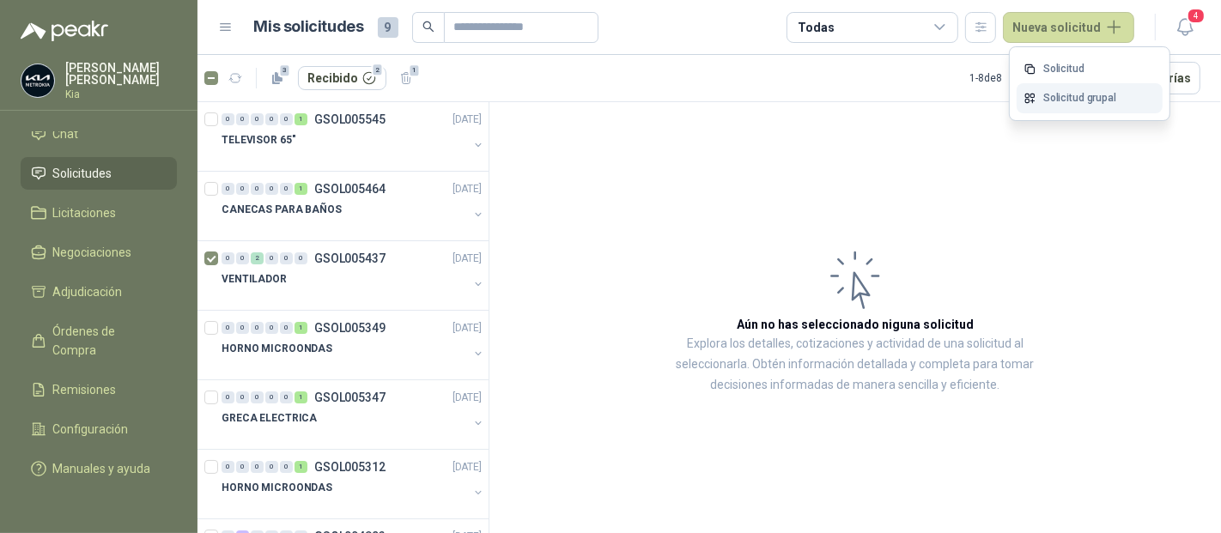
click at [1060, 100] on link "Solicitud grupal" at bounding box center [1090, 98] width 146 height 30
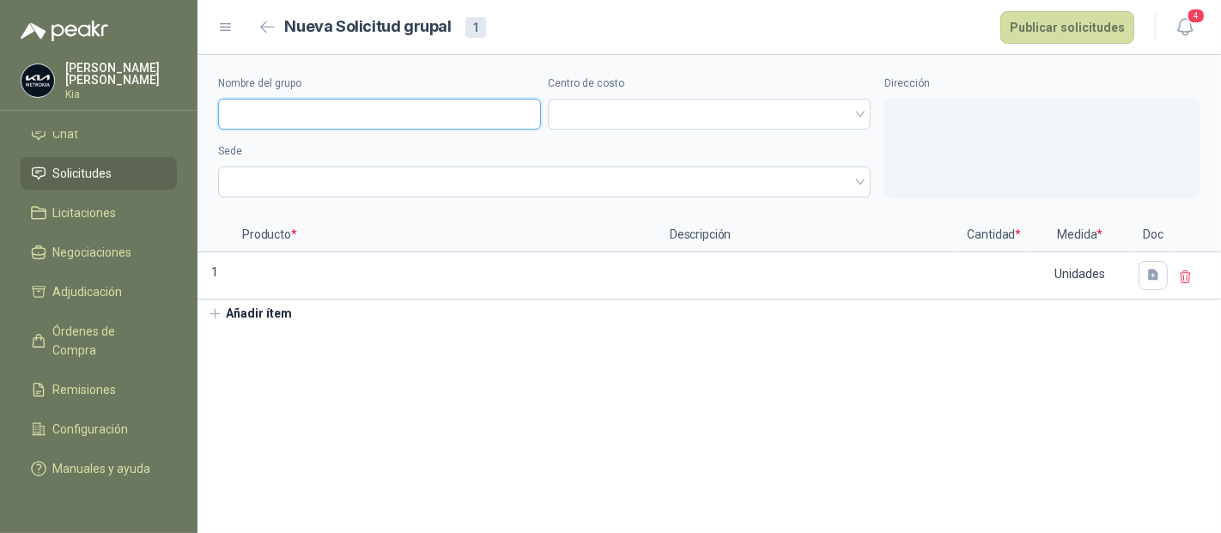
click at [284, 110] on input "Nombre del grupo" at bounding box center [379, 114] width 323 height 31
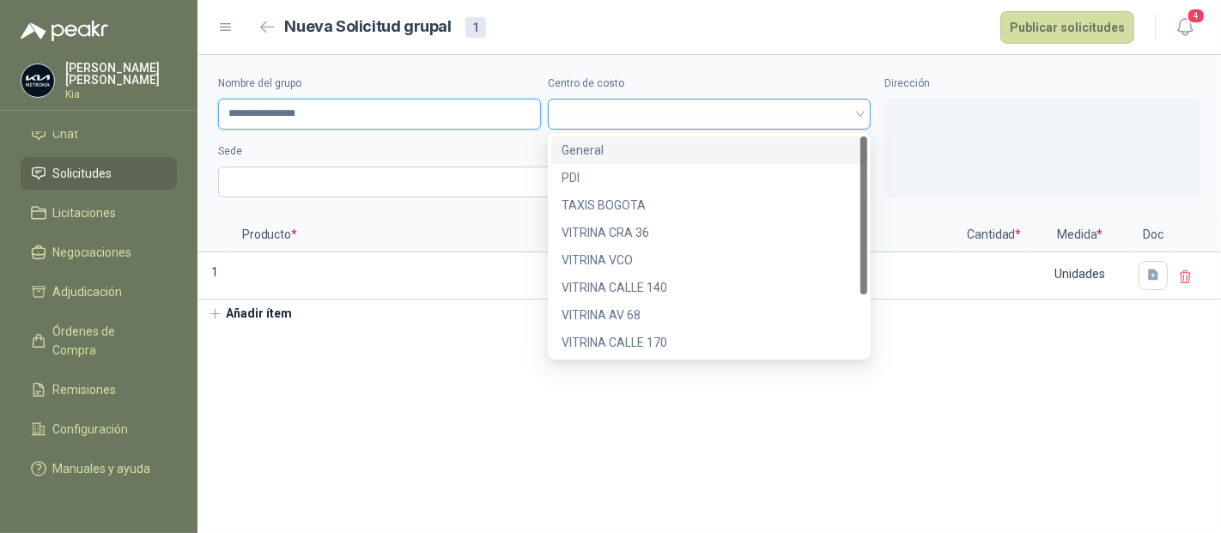
click at [625, 116] on span at bounding box center [709, 114] width 302 height 26
type input "**********"
click at [605, 147] on div "General" at bounding box center [709, 150] width 295 height 19
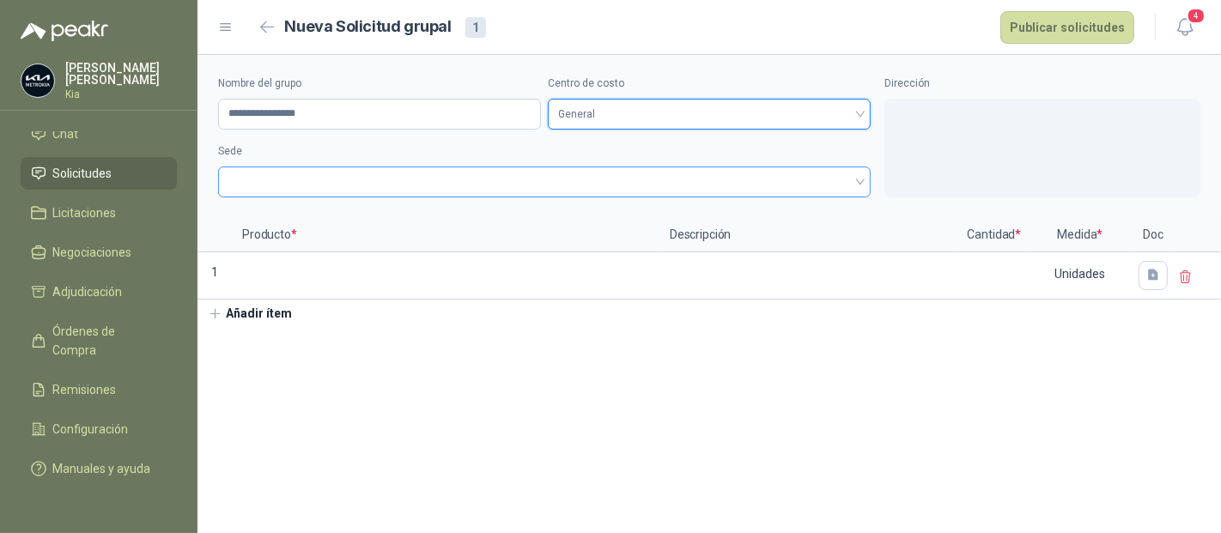
click at [318, 179] on span at bounding box center [544, 182] width 632 height 26
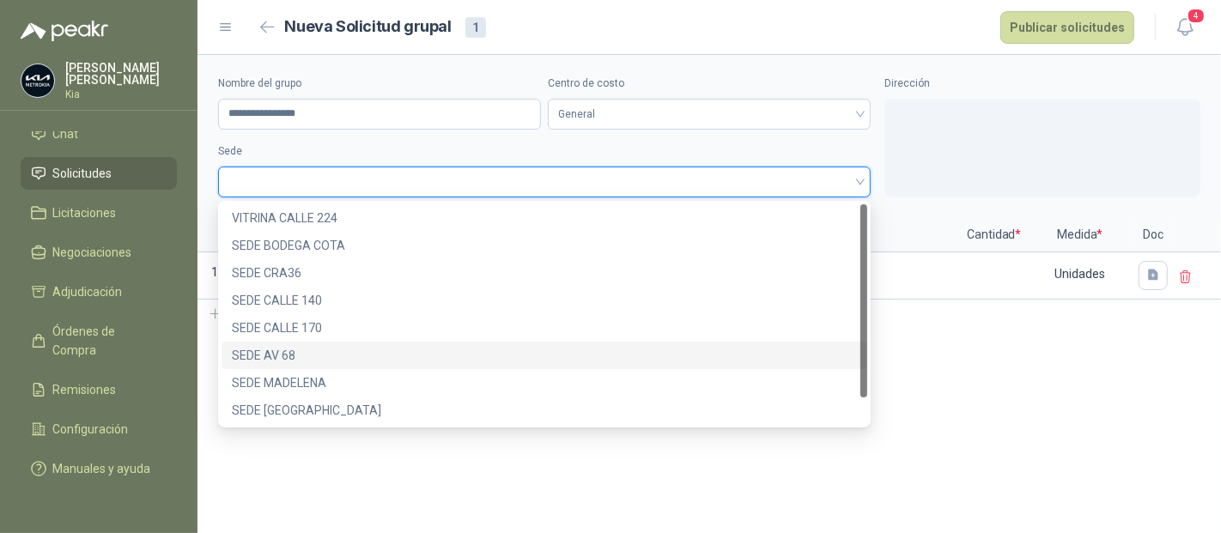
click at [287, 360] on div "SEDE AV 68" at bounding box center [544, 355] width 625 height 19
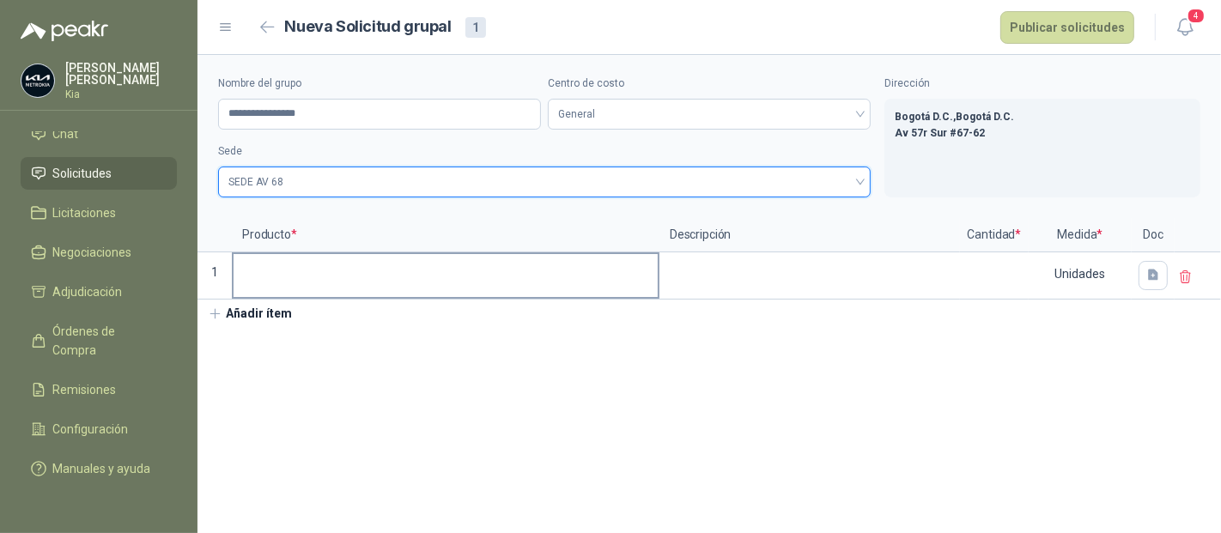
click at [277, 277] on input at bounding box center [446, 270] width 424 height 33
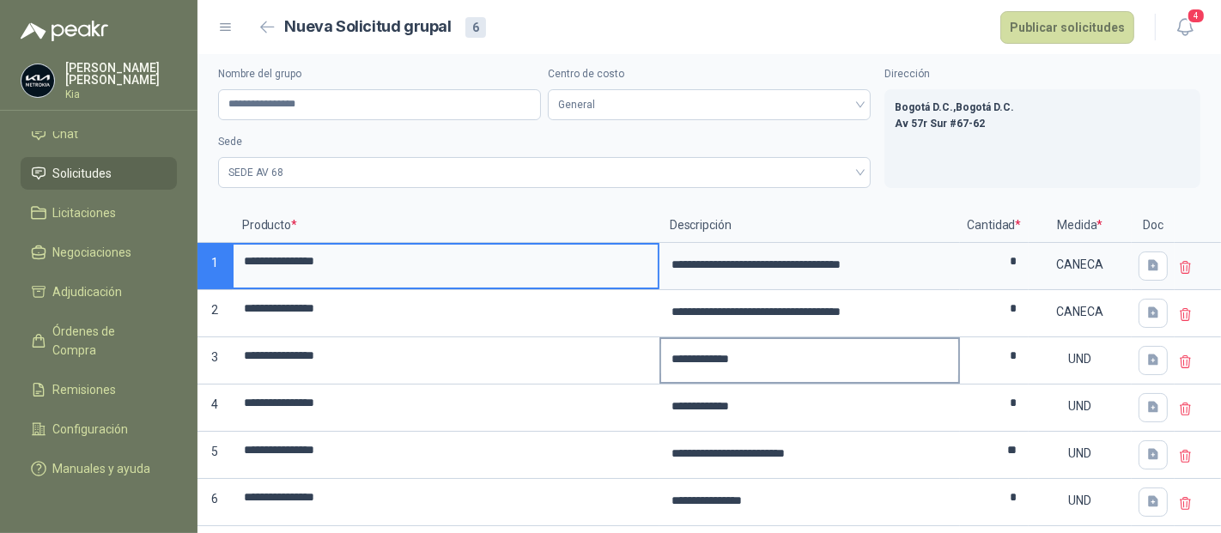
scroll to position [26, 0]
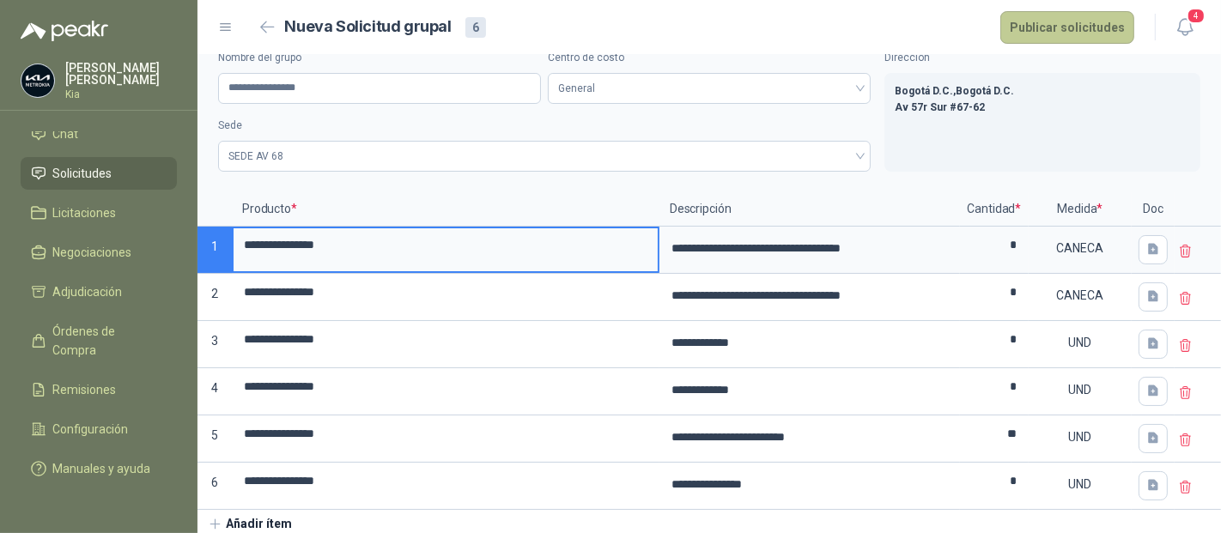
click at [1076, 27] on button "Publicar solicitudes" at bounding box center [1068, 27] width 134 height 33
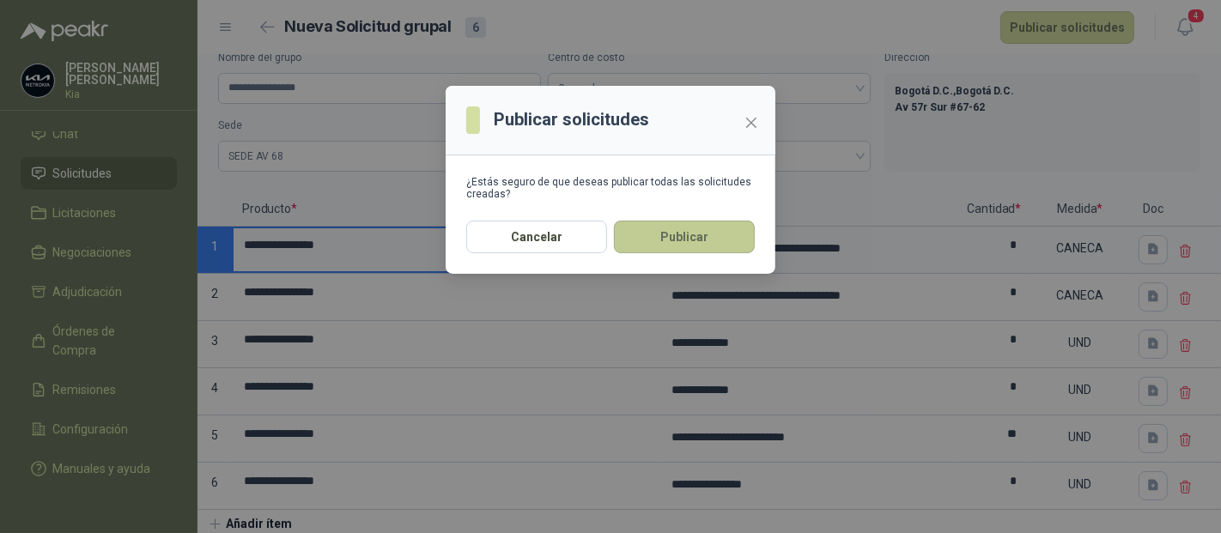
click at [682, 234] on button "Publicar" at bounding box center [684, 237] width 141 height 33
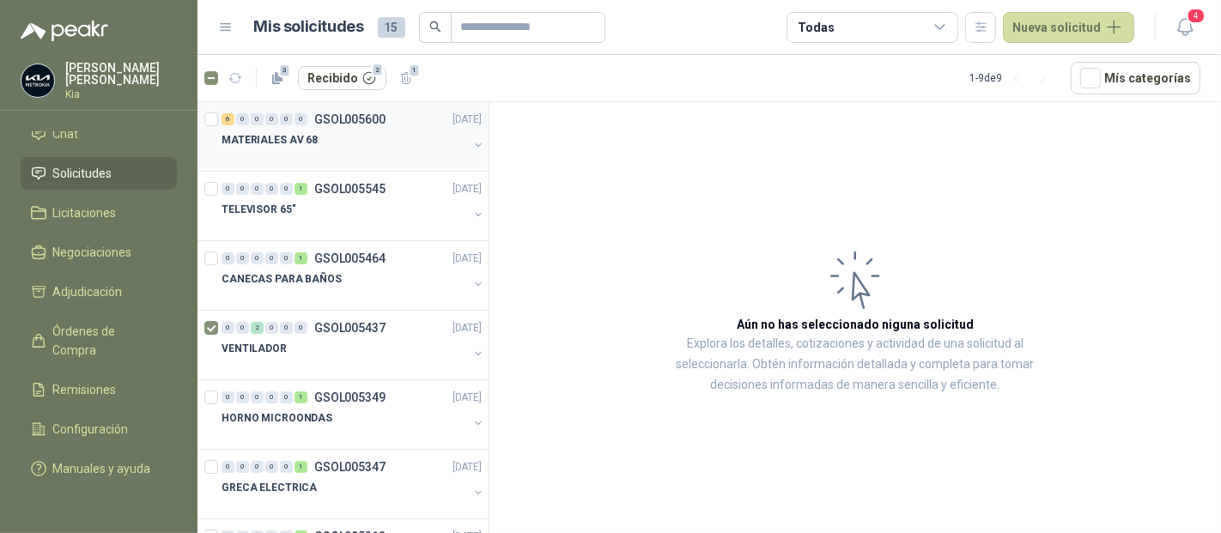
click at [259, 138] on p "MATERIALES AV 68" at bounding box center [270, 140] width 96 height 16
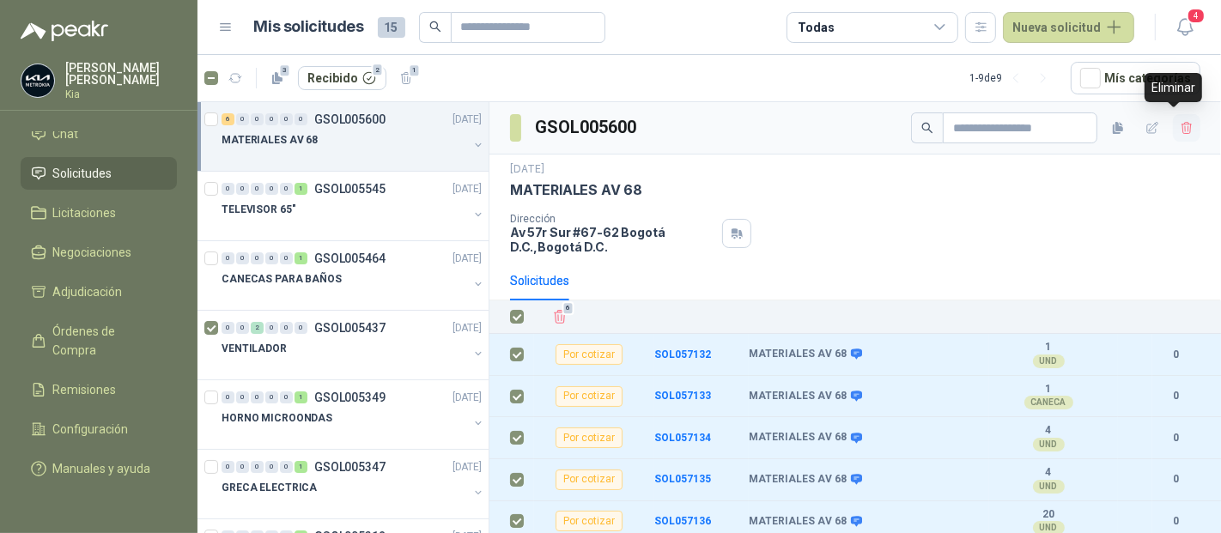
click at [1182, 126] on icon "button" at bounding box center [1186, 128] width 9 height 12
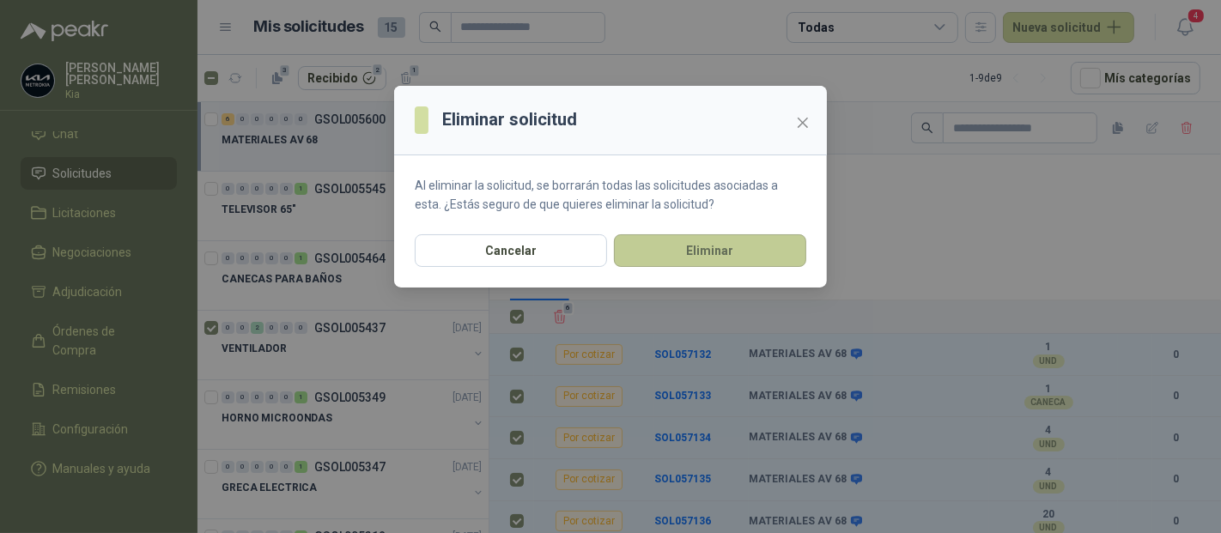
click at [670, 252] on button "Eliminar" at bounding box center [710, 250] width 192 height 33
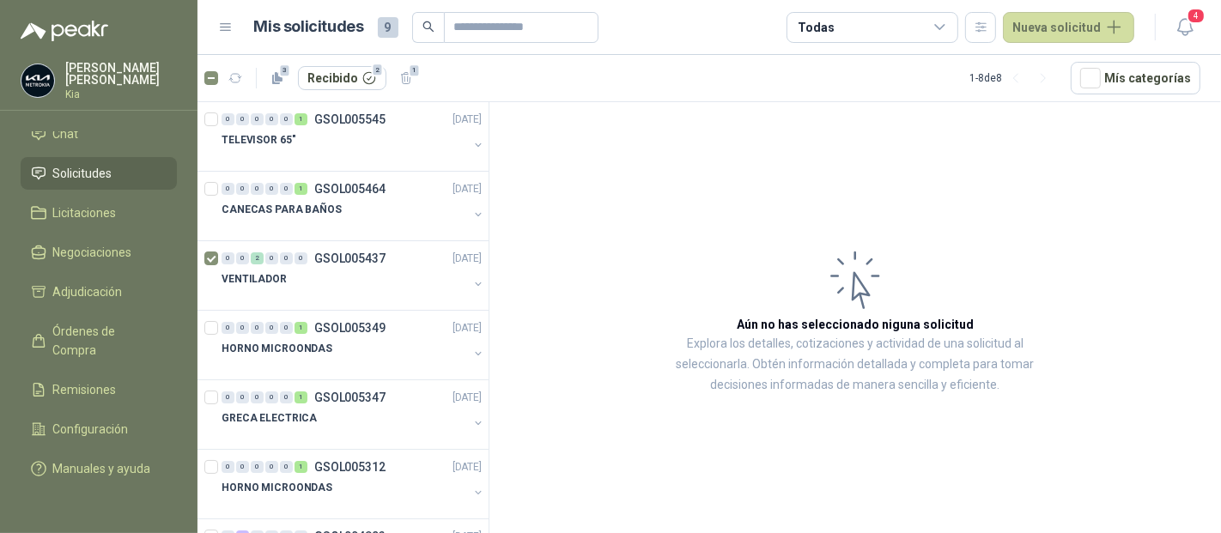
click at [94, 164] on span "Solicitudes" at bounding box center [82, 173] width 59 height 19
click at [1052, 28] on button "Nueva solicitud" at bounding box center [1068, 27] width 131 height 31
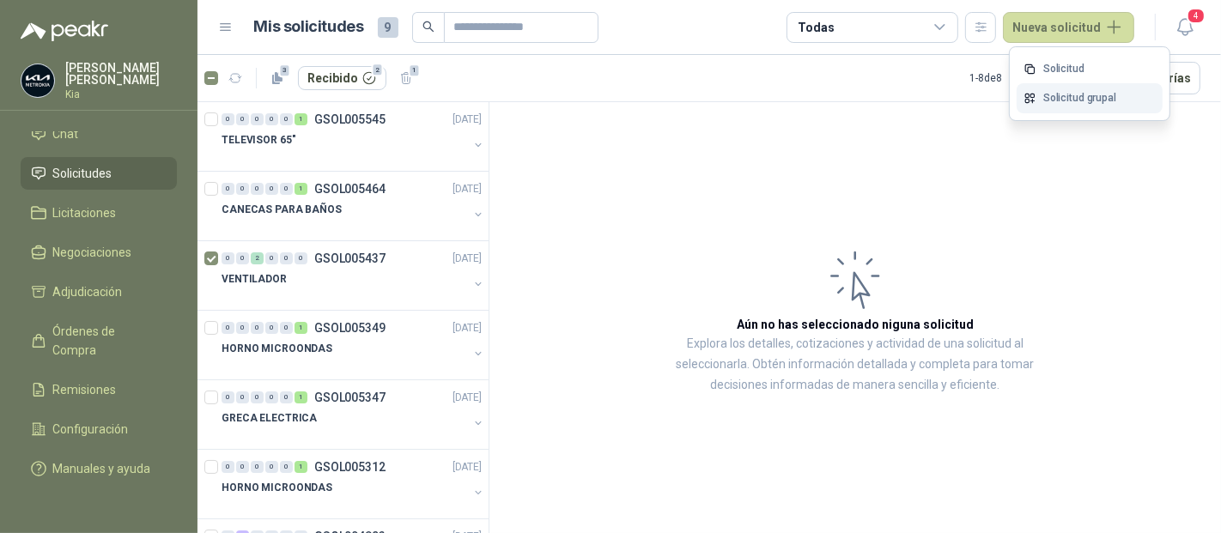
click at [1071, 92] on link "Solicitud grupal" at bounding box center [1090, 98] width 146 height 30
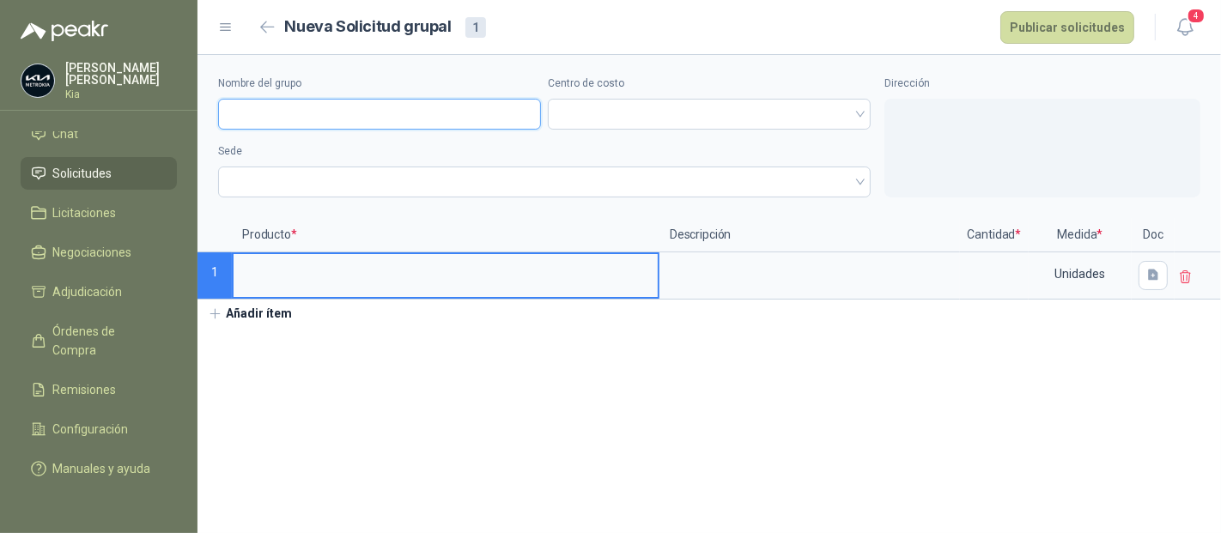
click at [297, 116] on input "Nombre del grupo" at bounding box center [379, 114] width 323 height 31
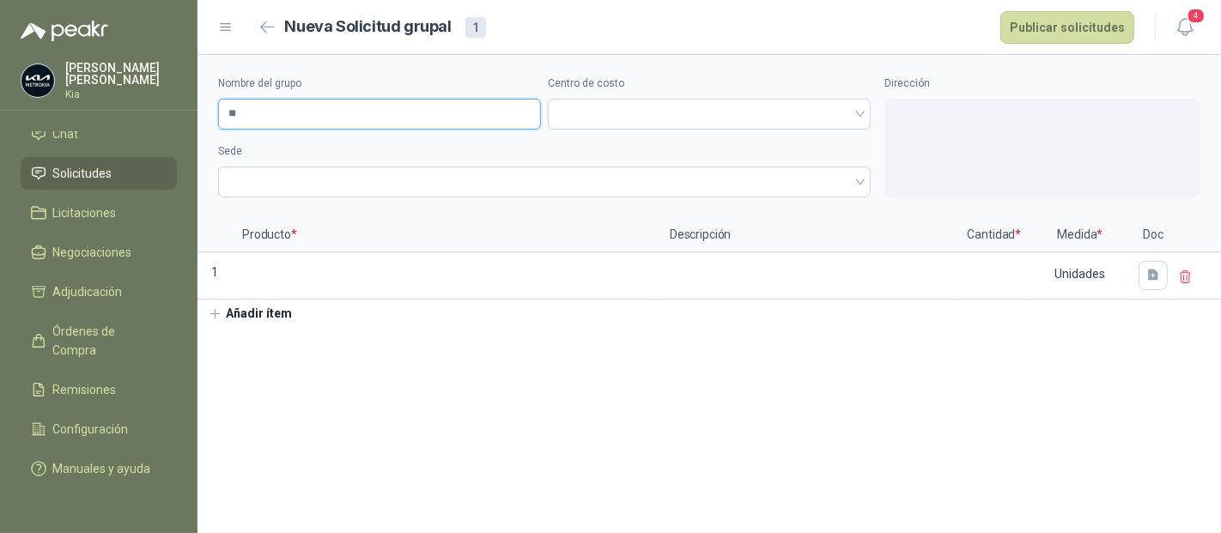
type input "*"
click at [573, 106] on span at bounding box center [709, 114] width 302 height 26
type input "**********"
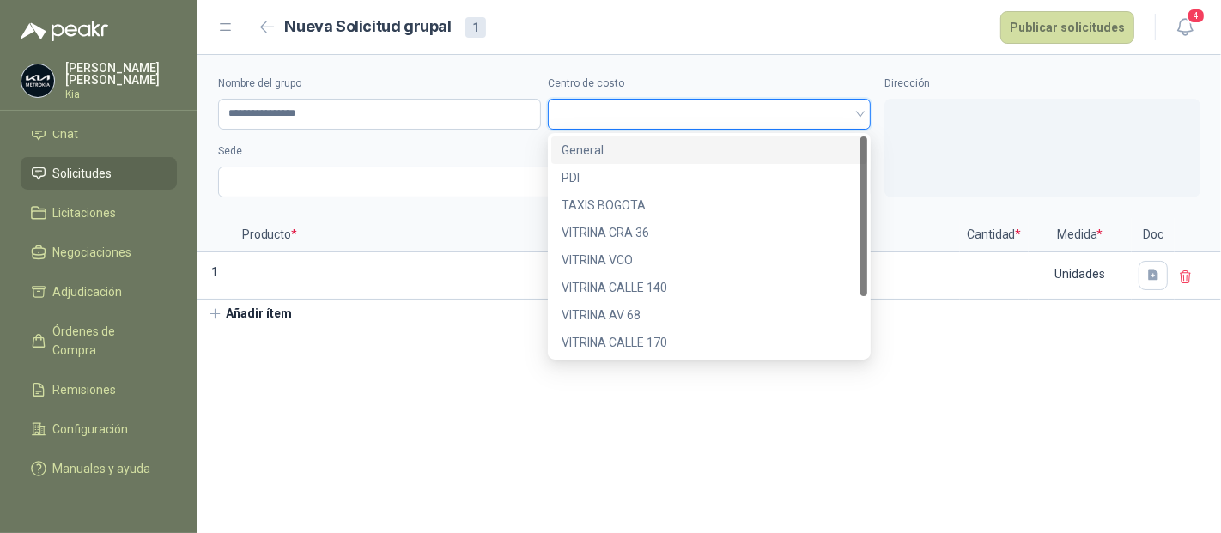
click at [602, 156] on div "General" at bounding box center [709, 150] width 295 height 19
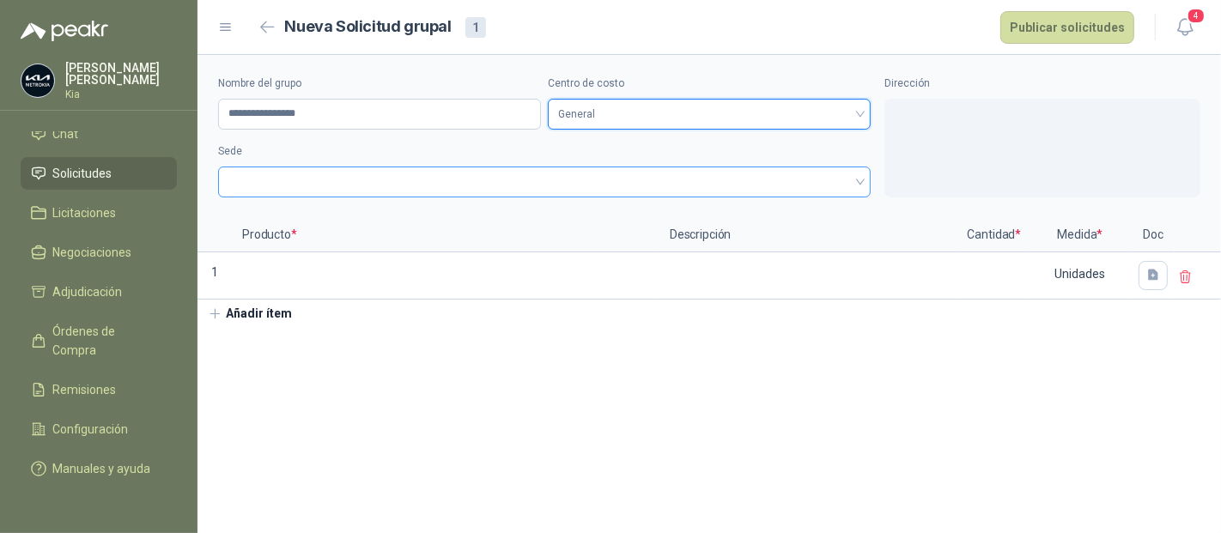
click at [307, 175] on span at bounding box center [544, 182] width 632 height 26
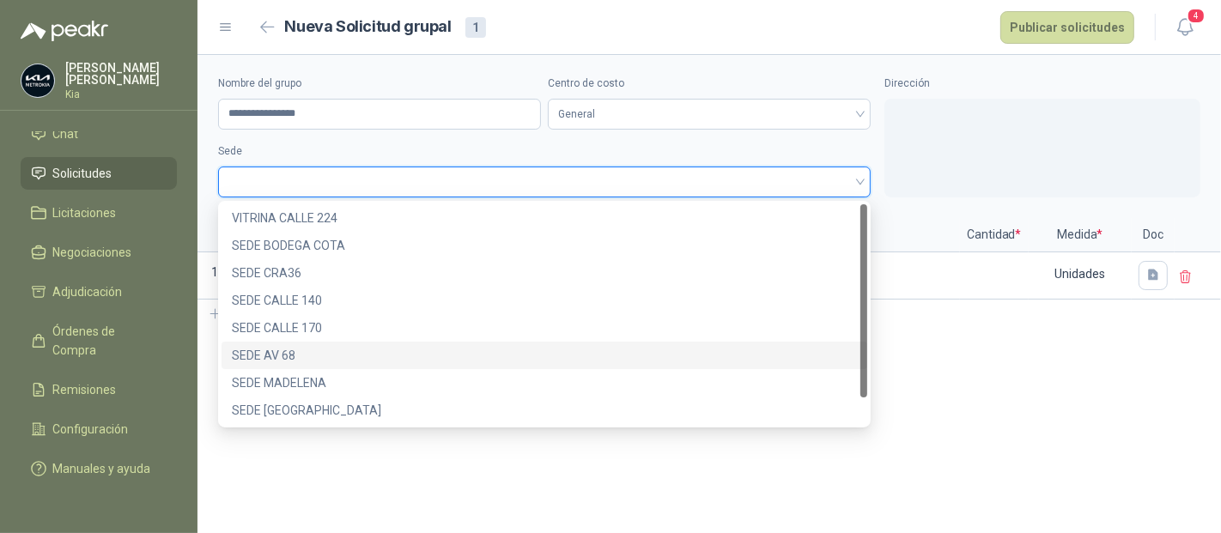
click at [273, 351] on div "SEDE AV 68" at bounding box center [544, 355] width 625 height 19
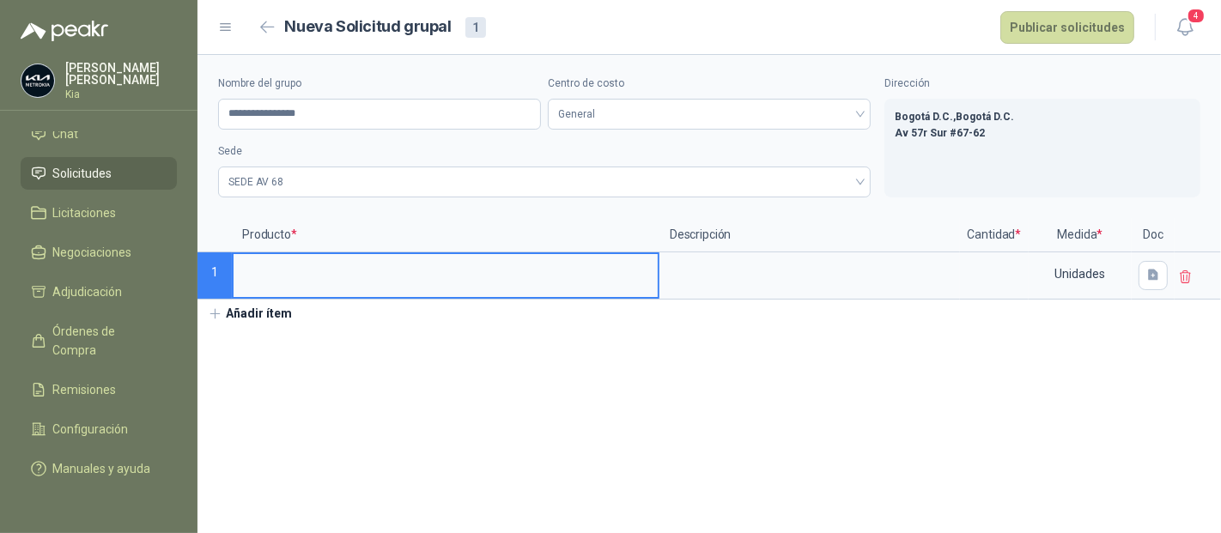
click at [292, 268] on input at bounding box center [446, 270] width 424 height 33
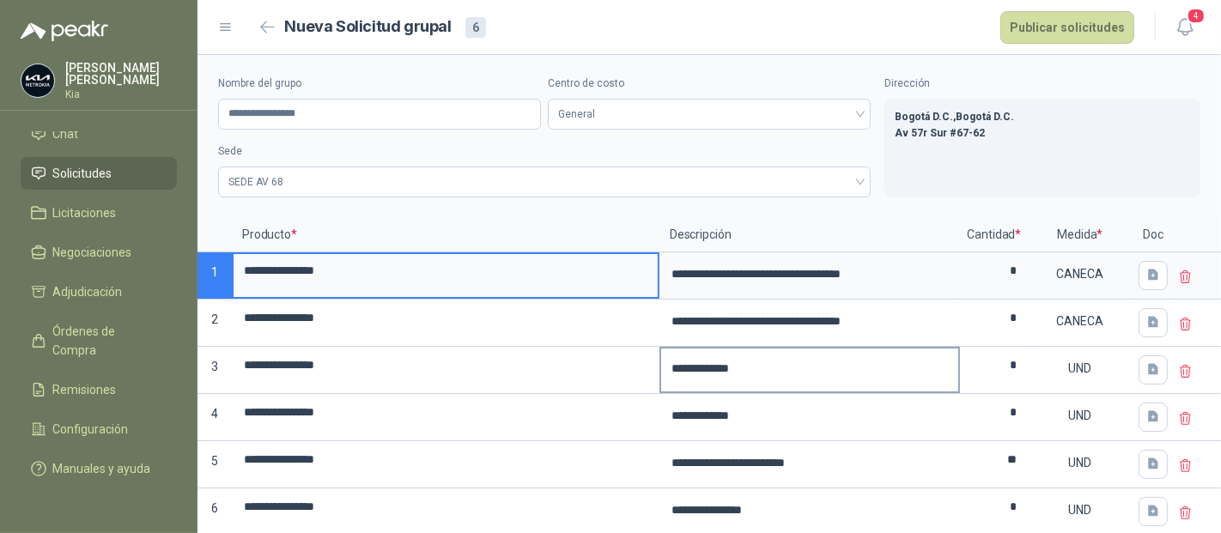
drag, startPoint x: 245, startPoint y: 273, endPoint x: 807, endPoint y: 388, distance: 574.2
click at [807, 388] on div "**********" at bounding box center [710, 377] width 1024 height 318
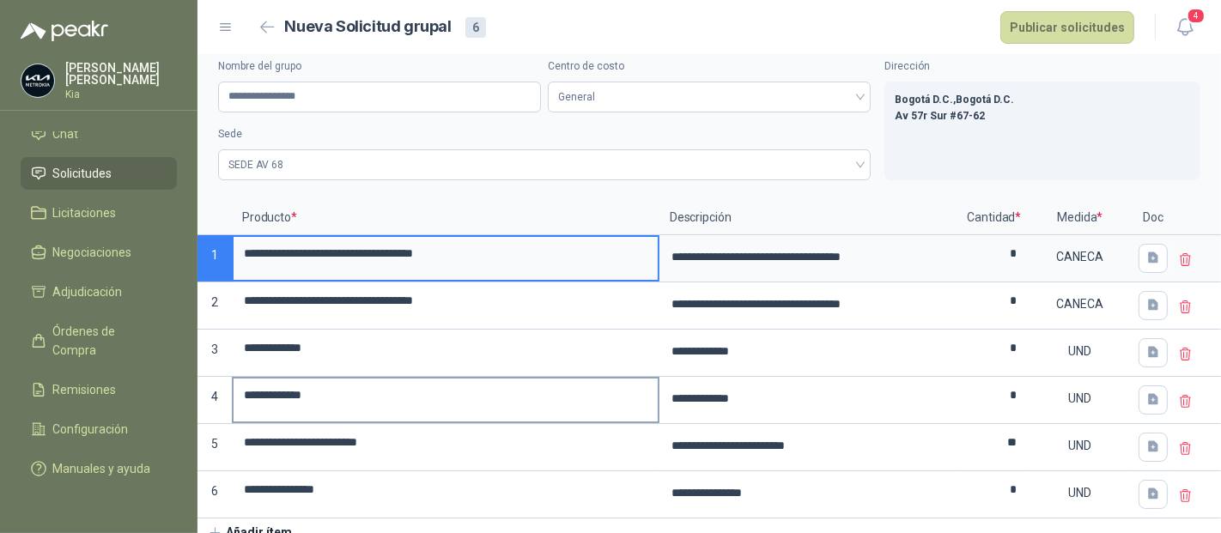
scroll to position [26, 0]
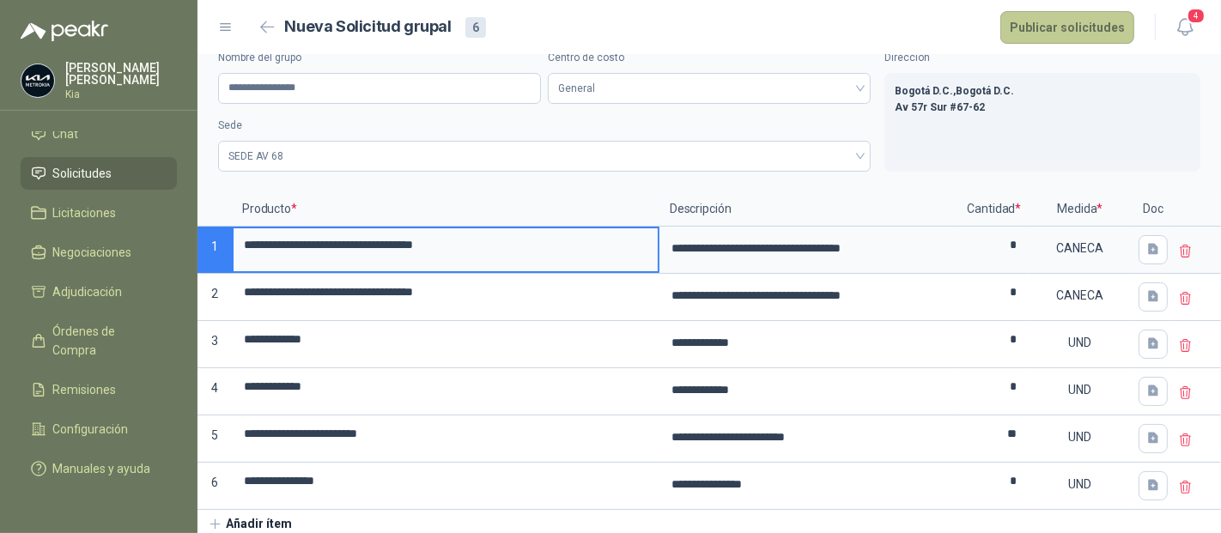
click at [1049, 19] on button "Publicar solicitudes" at bounding box center [1068, 27] width 134 height 33
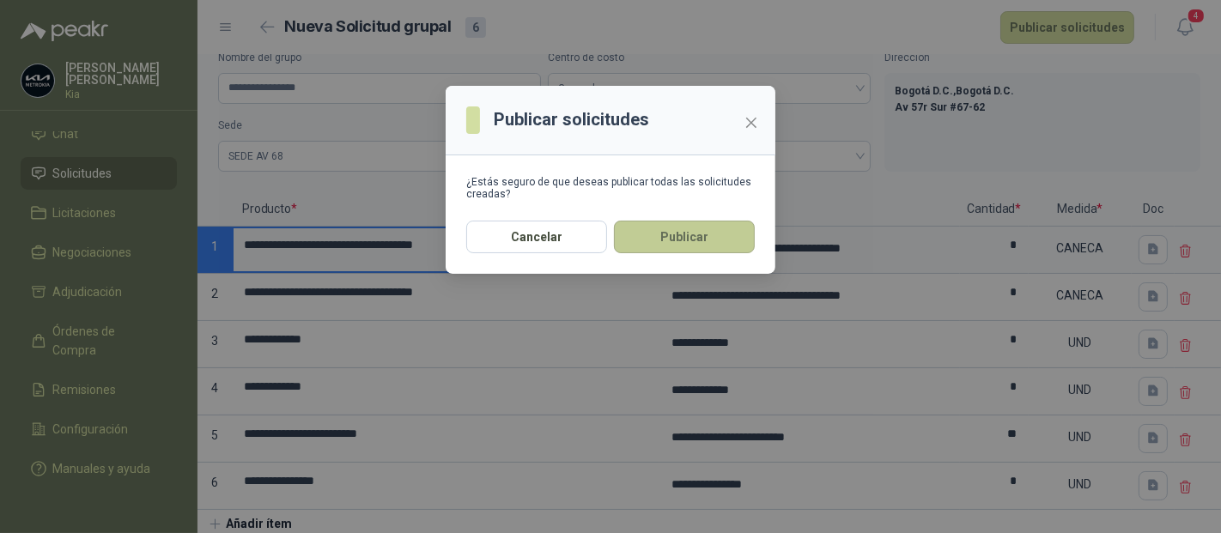
click at [672, 224] on button "Publicar" at bounding box center [684, 237] width 141 height 33
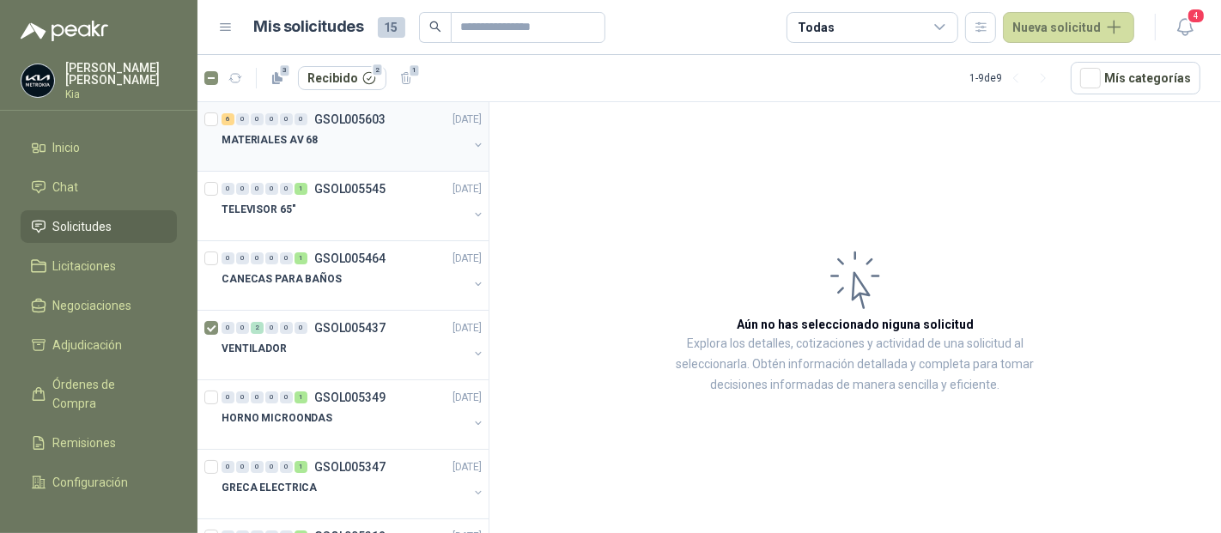
click at [361, 118] on p "GSOL005603" at bounding box center [349, 119] width 71 height 12
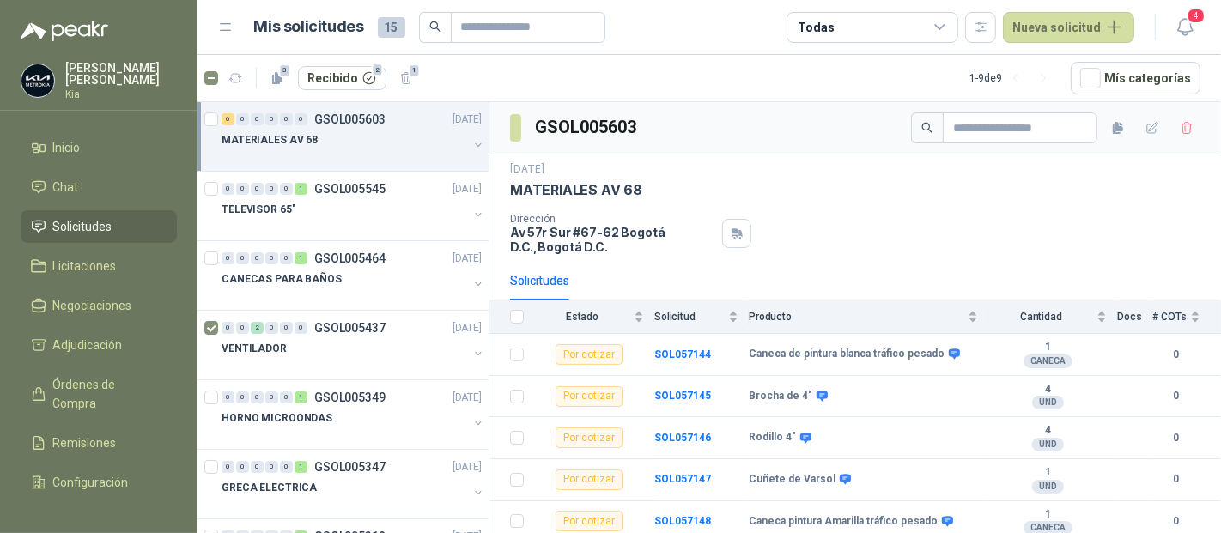
click at [83, 222] on span "Solicitudes" at bounding box center [82, 226] width 59 height 19
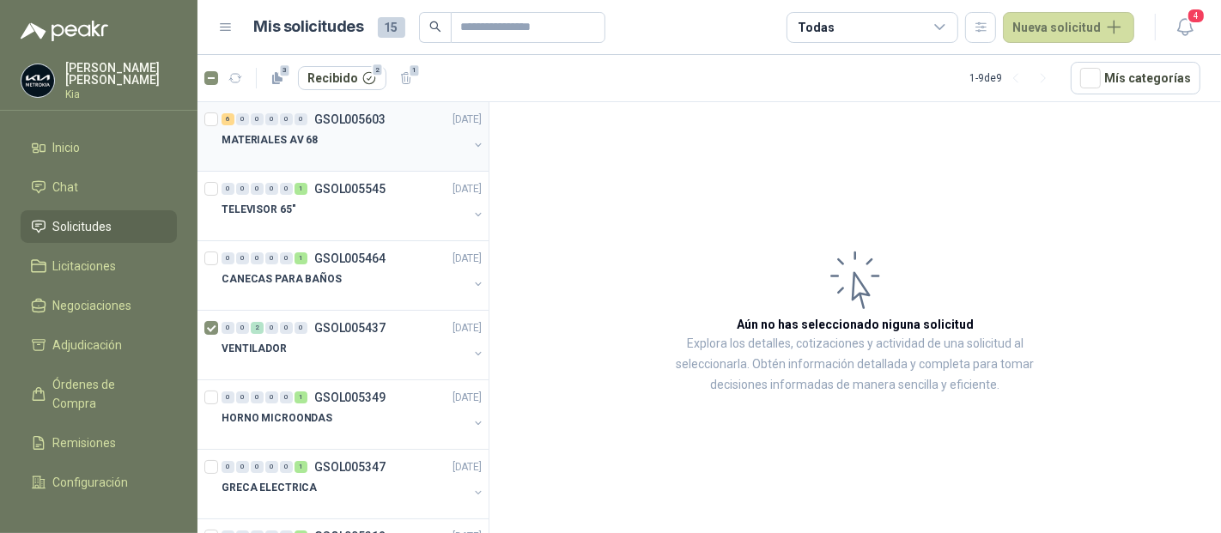
click at [260, 137] on p "MATERIALES AV 68" at bounding box center [270, 140] width 96 height 16
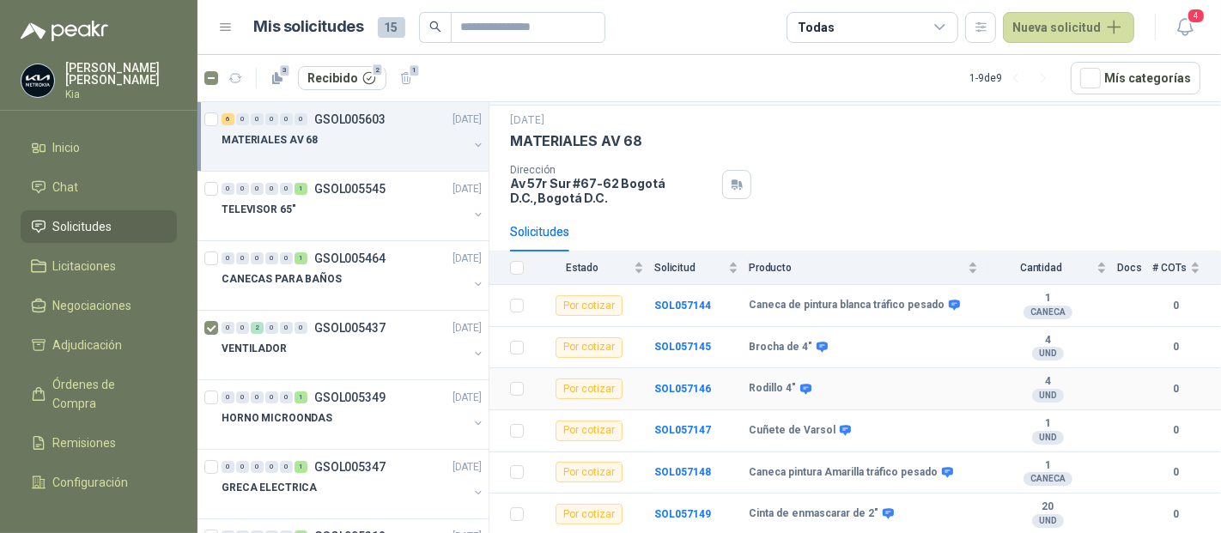
scroll to position [75, 0]
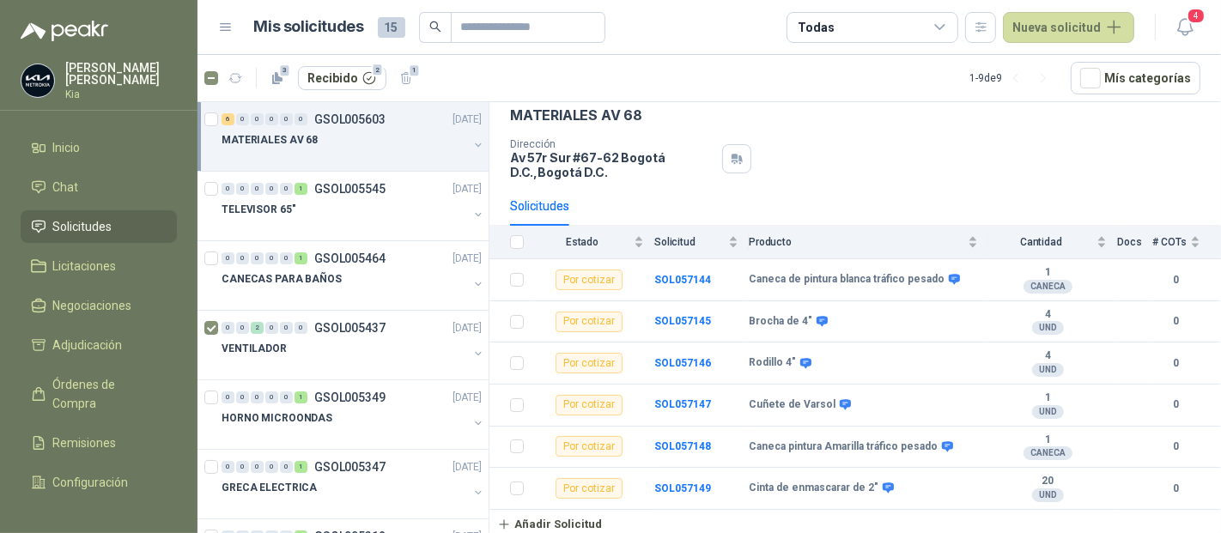
click at [103, 223] on span "Solicitudes" at bounding box center [82, 226] width 59 height 19
